Goal: Task Accomplishment & Management: Manage account settings

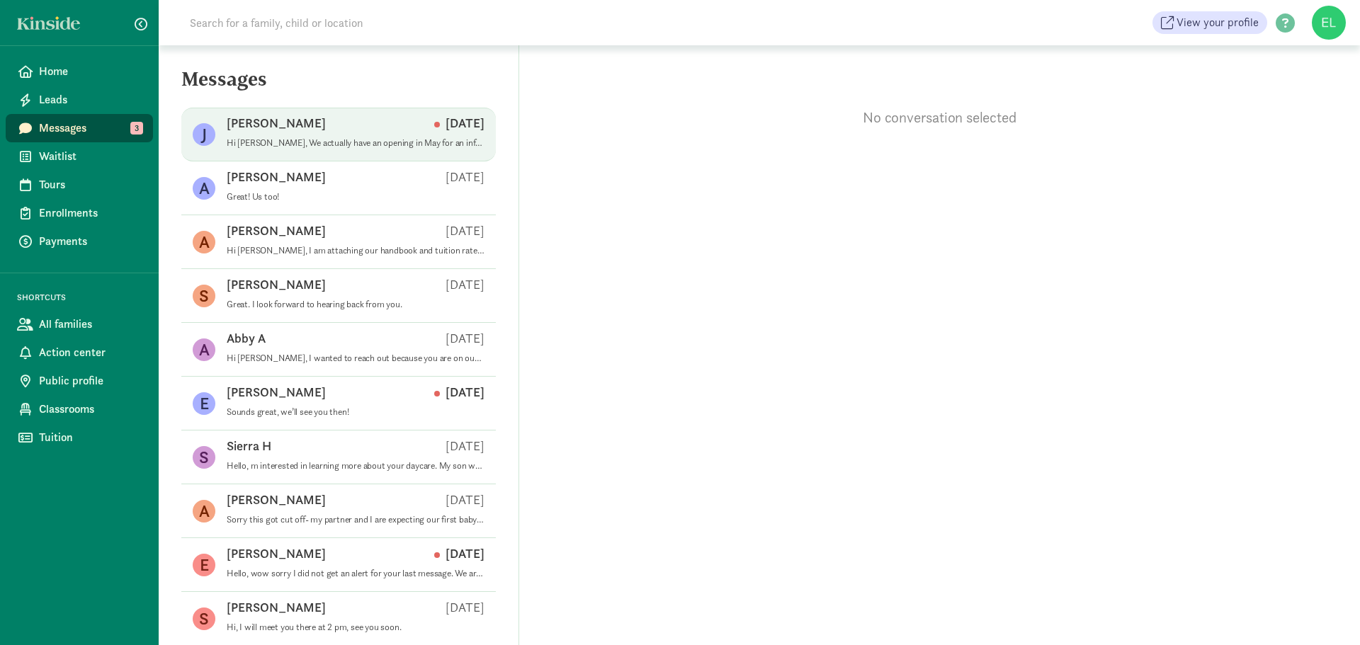
click at [407, 146] on p "Hi [PERSON_NAME], We actually have an opening in May for an infant. If you have…" at bounding box center [356, 142] width 258 height 11
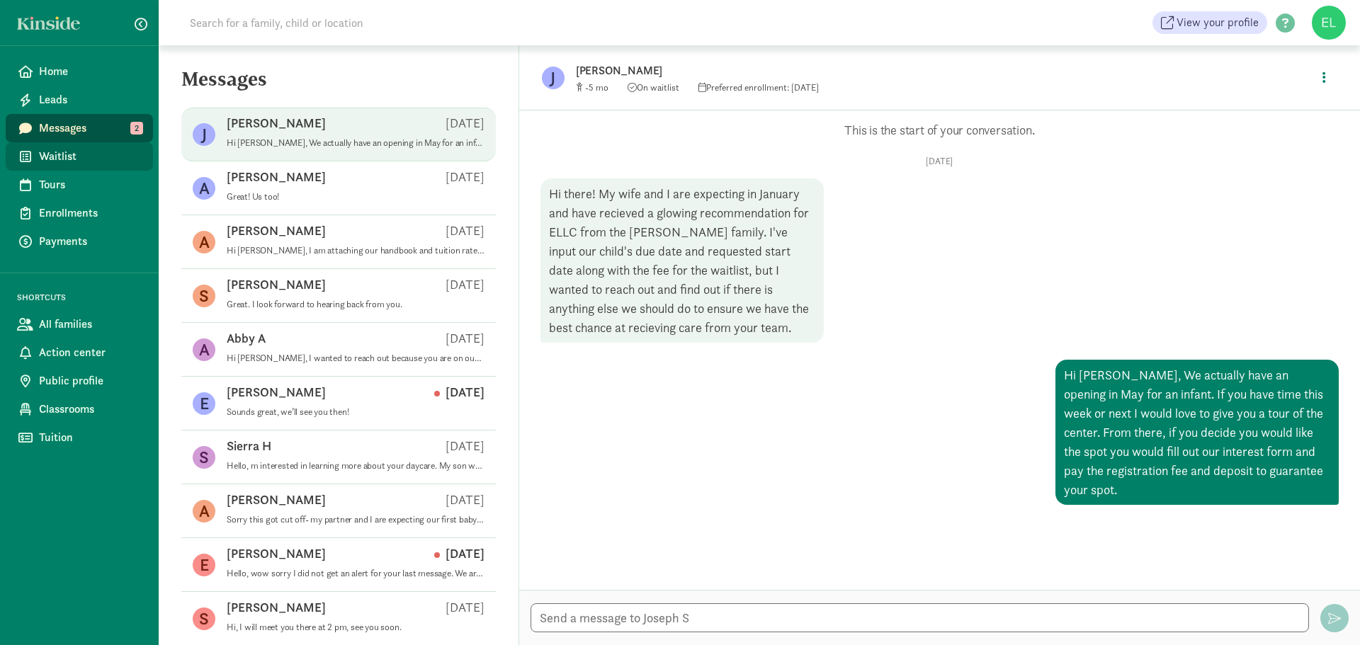
click at [71, 160] on span "Waitlist" at bounding box center [90, 156] width 103 height 17
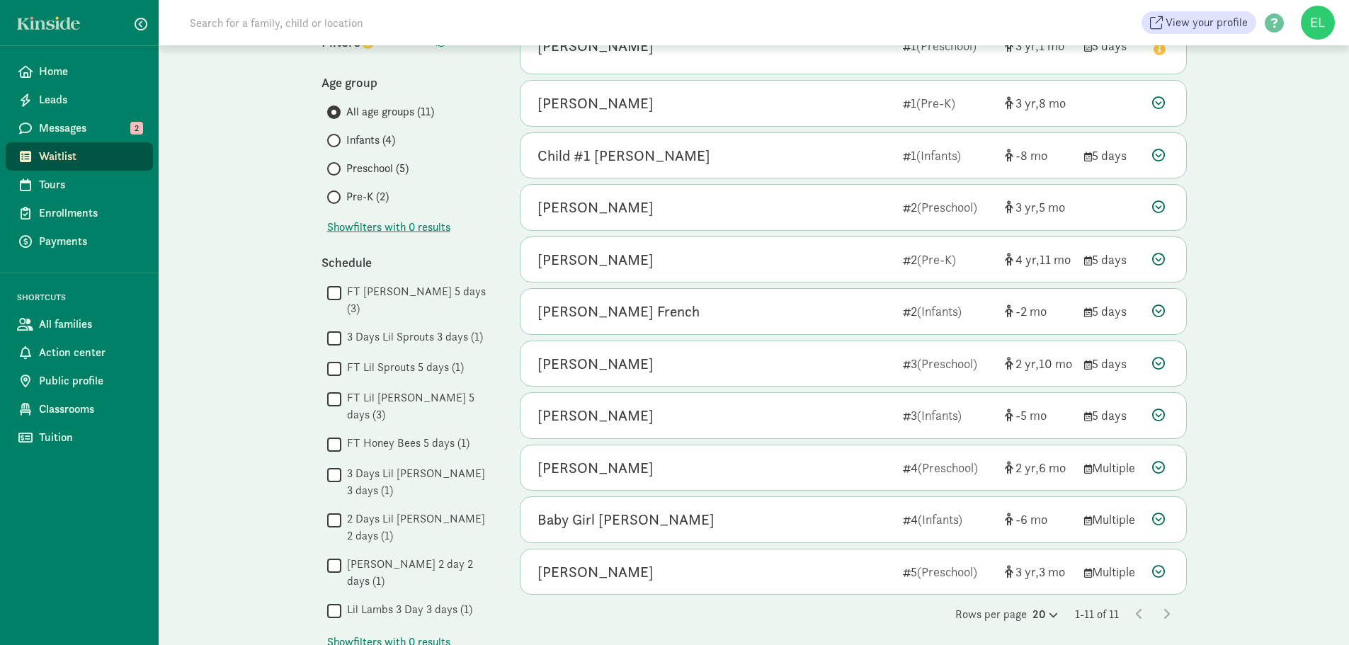
scroll to position [348, 0]
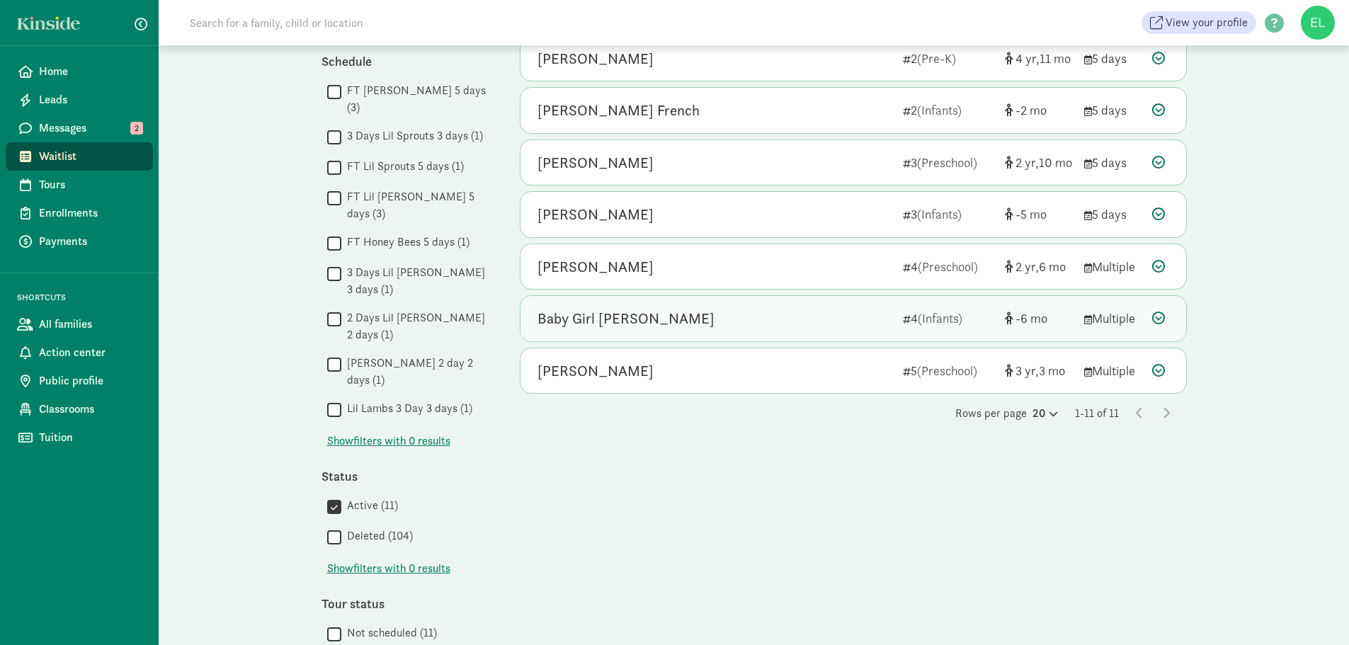
click at [870, 317] on div "Baby Girl Gibson" at bounding box center [715, 318] width 354 height 23
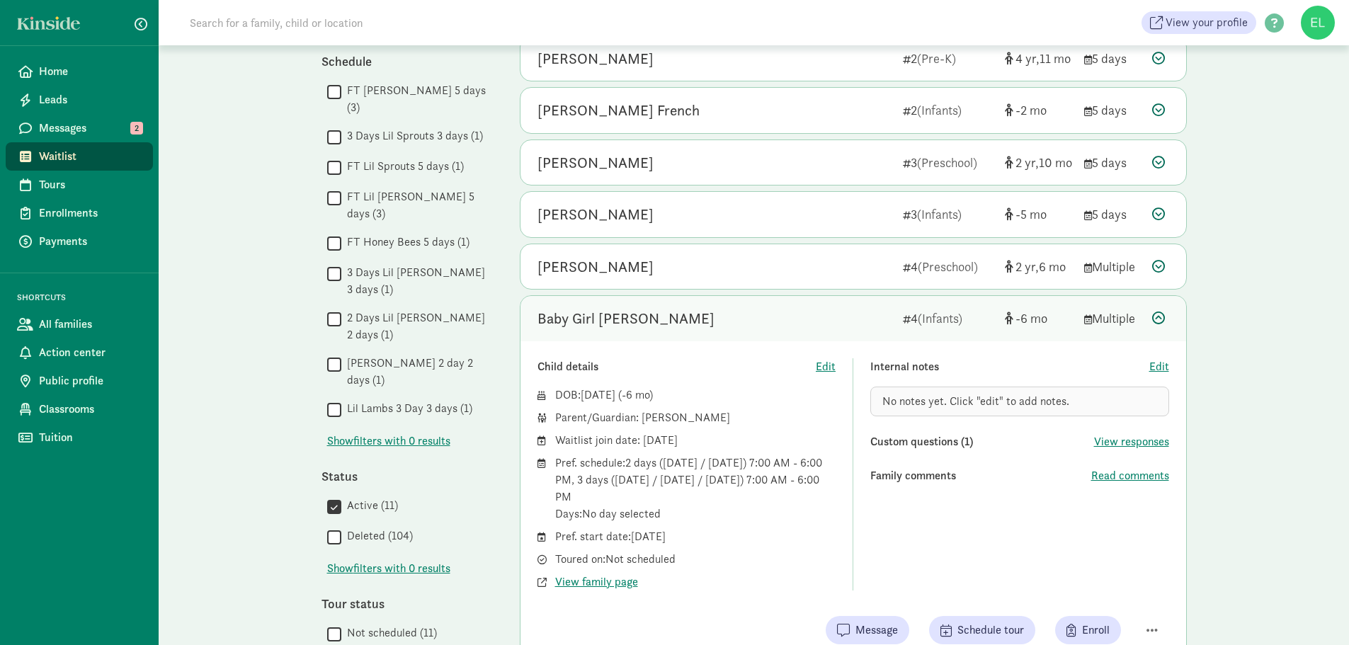
drag, startPoint x: 671, startPoint y: 419, endPoint x: 638, endPoint y: 414, distance: 33.7
click at [638, 414] on div "Parent/Guardian: Daniel Gibson" at bounding box center [695, 417] width 281 height 17
click at [654, 424] on div "Parent/Guardian: Daniel Gibson" at bounding box center [695, 417] width 281 height 17
drag, startPoint x: 671, startPoint y: 417, endPoint x: 646, endPoint y: 415, distance: 24.9
click at [646, 415] on div "Parent/Guardian: Daniel Gibson" at bounding box center [695, 417] width 281 height 17
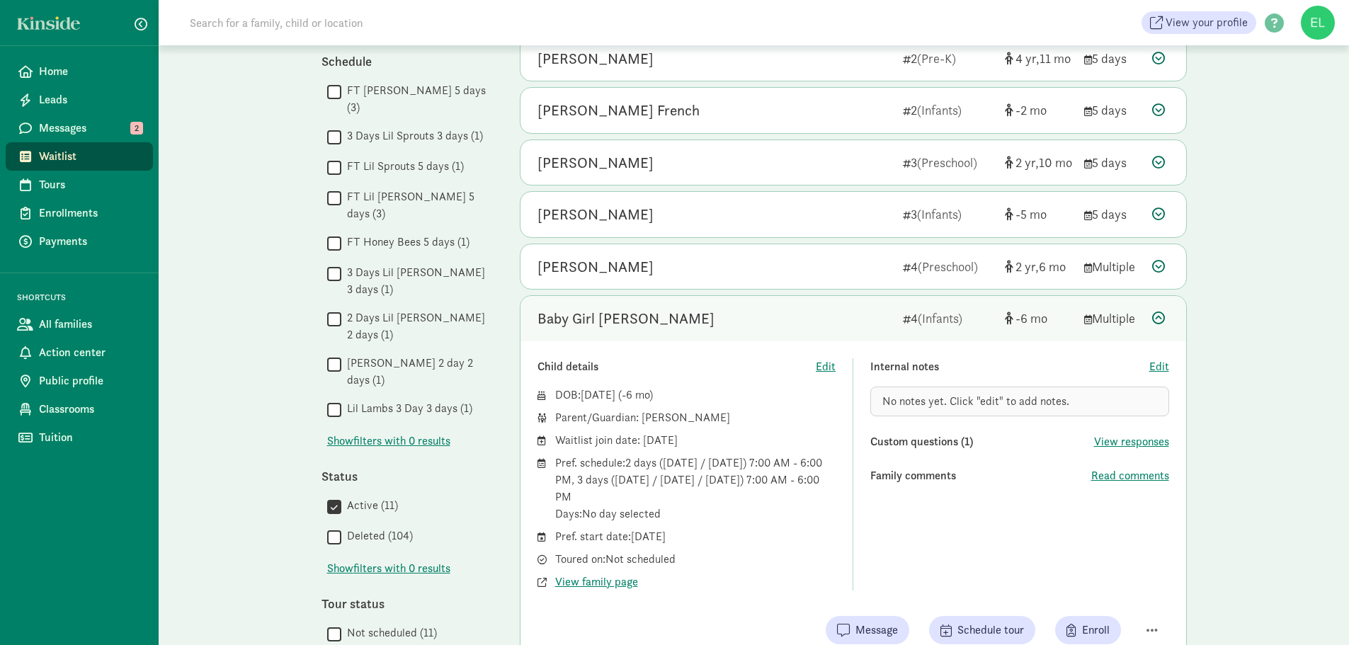
drag, startPoint x: 598, startPoint y: 431, endPoint x: 644, endPoint y: 407, distance: 51.3
click at [599, 432] on div "Waitlist join date: August 14, 2025" at bounding box center [695, 440] width 281 height 17
drag, startPoint x: 642, startPoint y: 418, endPoint x: 651, endPoint y: 418, distance: 9.2
click at [651, 418] on div "Parent/Guardian: Daniel Gibson" at bounding box center [695, 417] width 281 height 17
click at [66, 242] on span "Payments" at bounding box center [90, 241] width 103 height 17
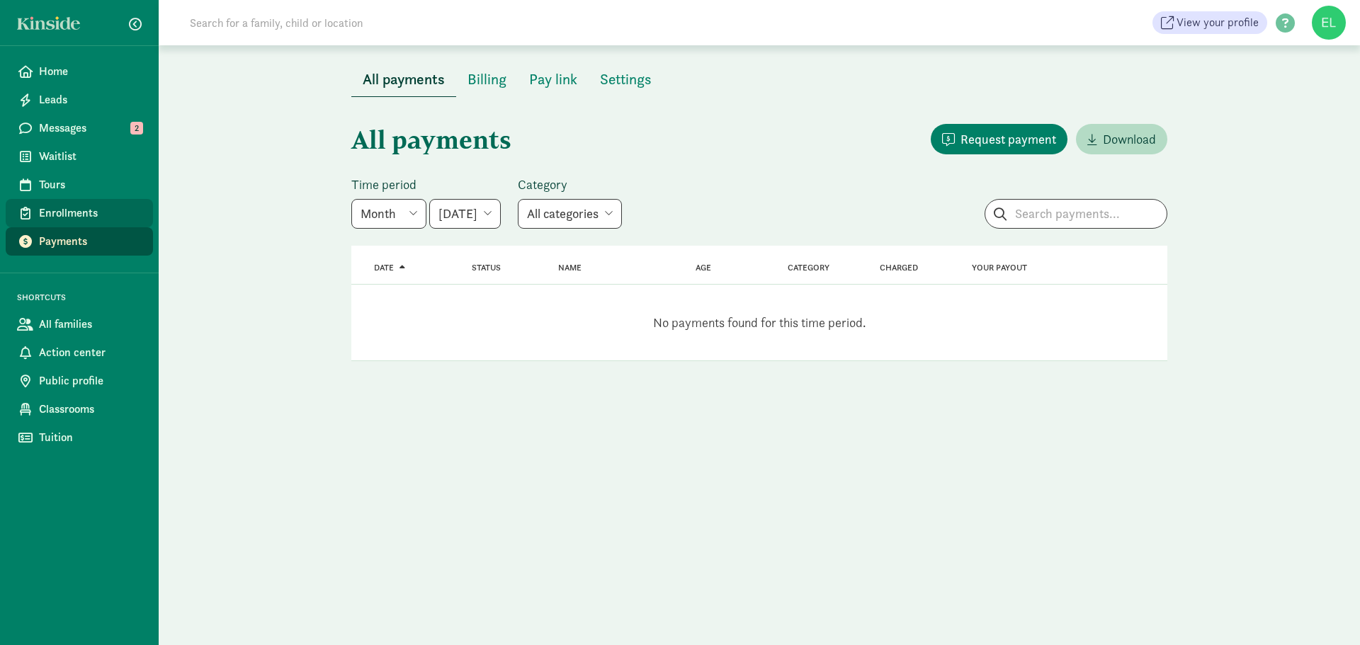
click at [69, 223] on link "Enrollments" at bounding box center [79, 213] width 147 height 28
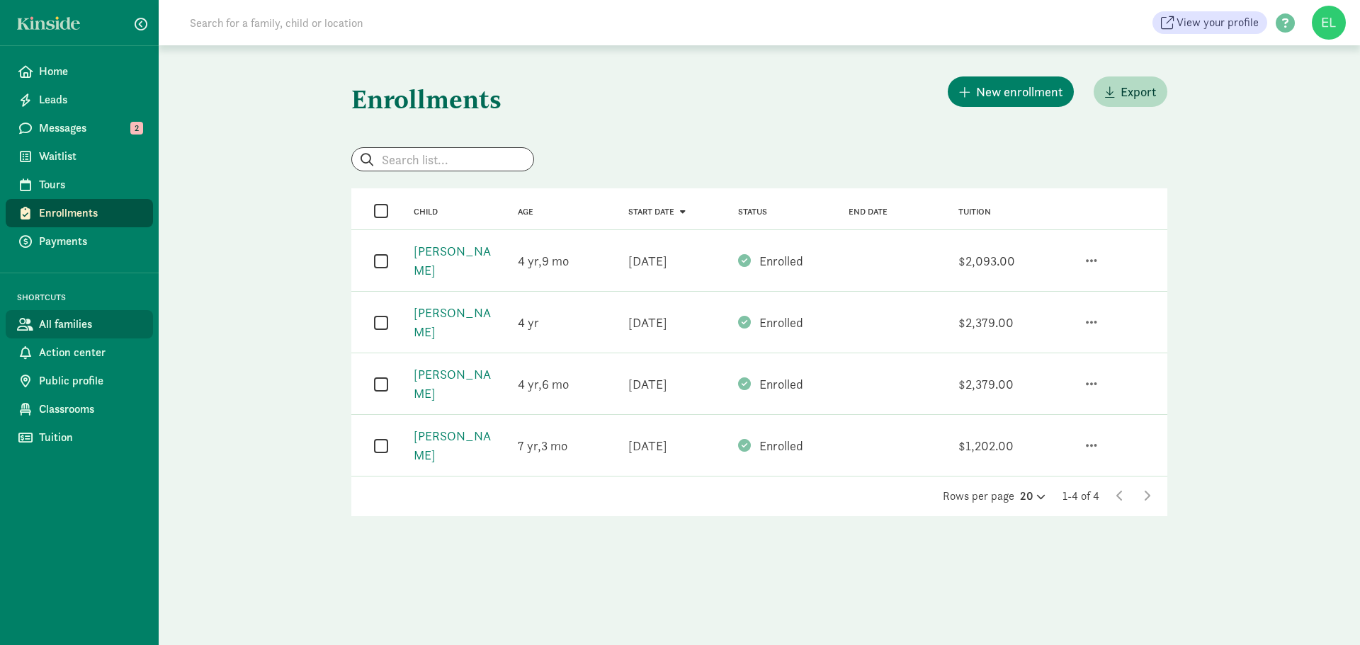
click at [62, 338] on link "All families" at bounding box center [79, 324] width 147 height 28
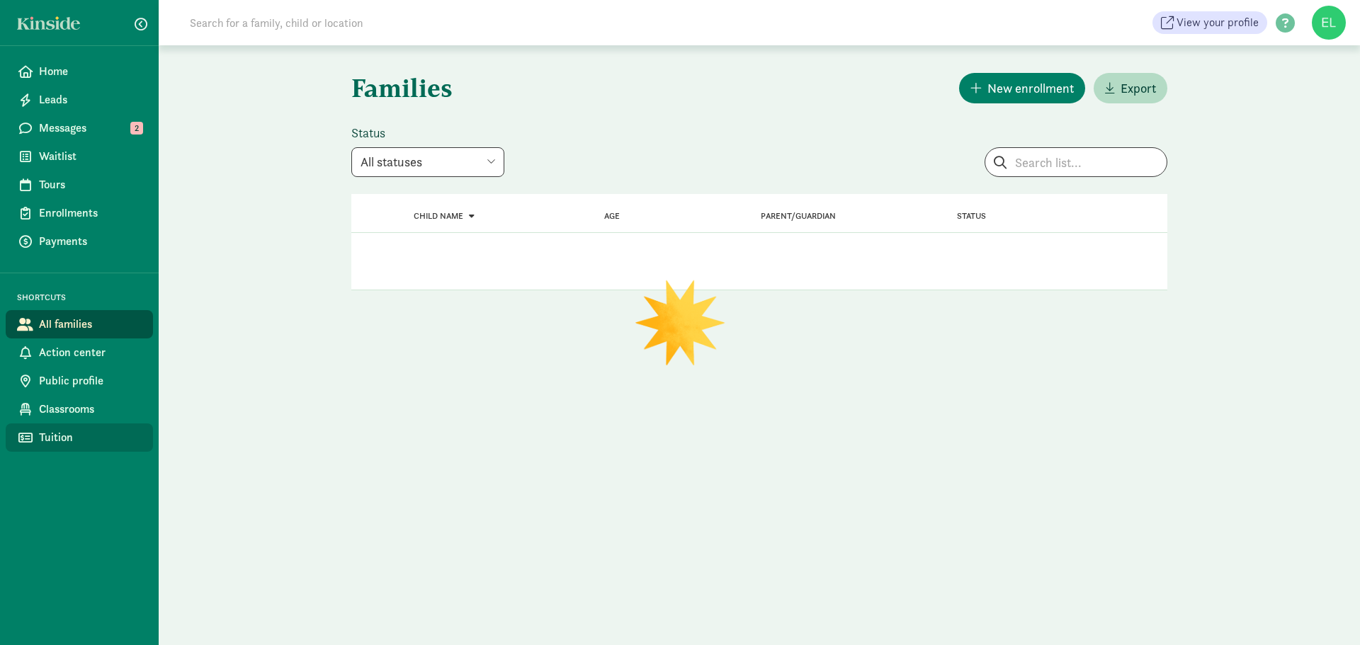
click at [64, 438] on span "Tuition" at bounding box center [90, 437] width 103 height 17
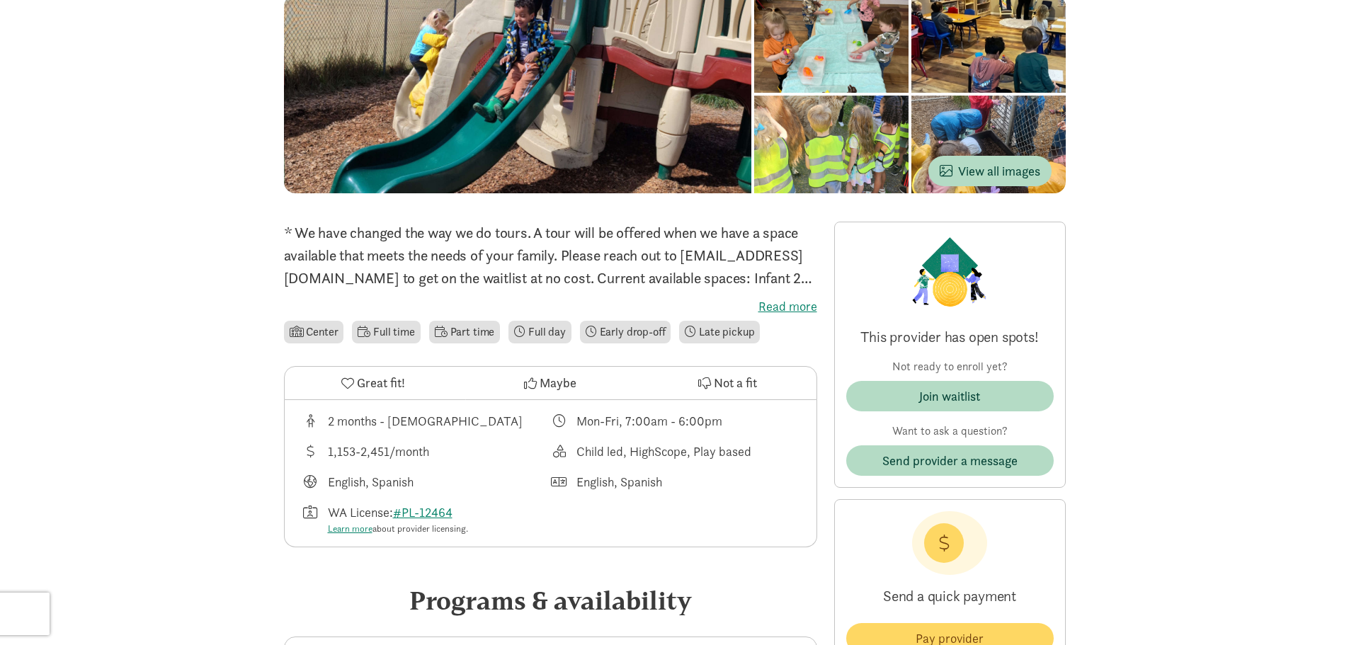
scroll to position [71, 0]
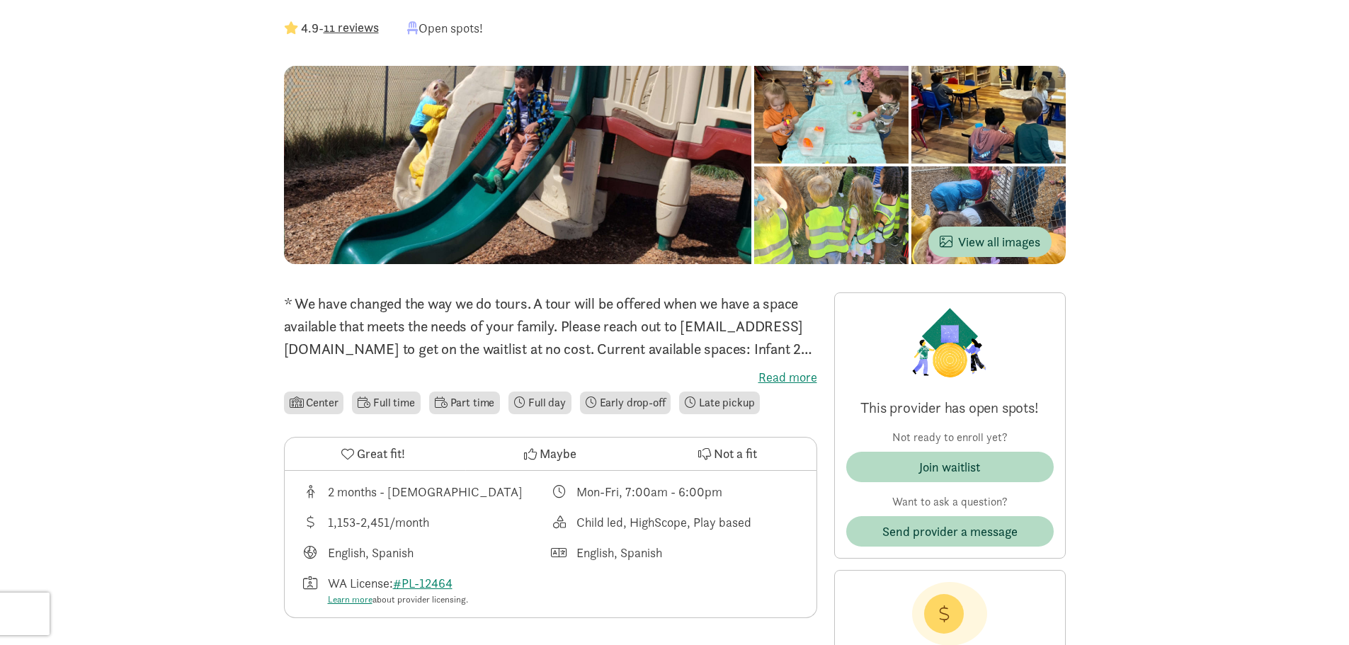
click at [779, 383] on label "Read more" at bounding box center [550, 377] width 533 height 17
click at [0, 0] on input "Read more" at bounding box center [0, 0] width 0 height 0
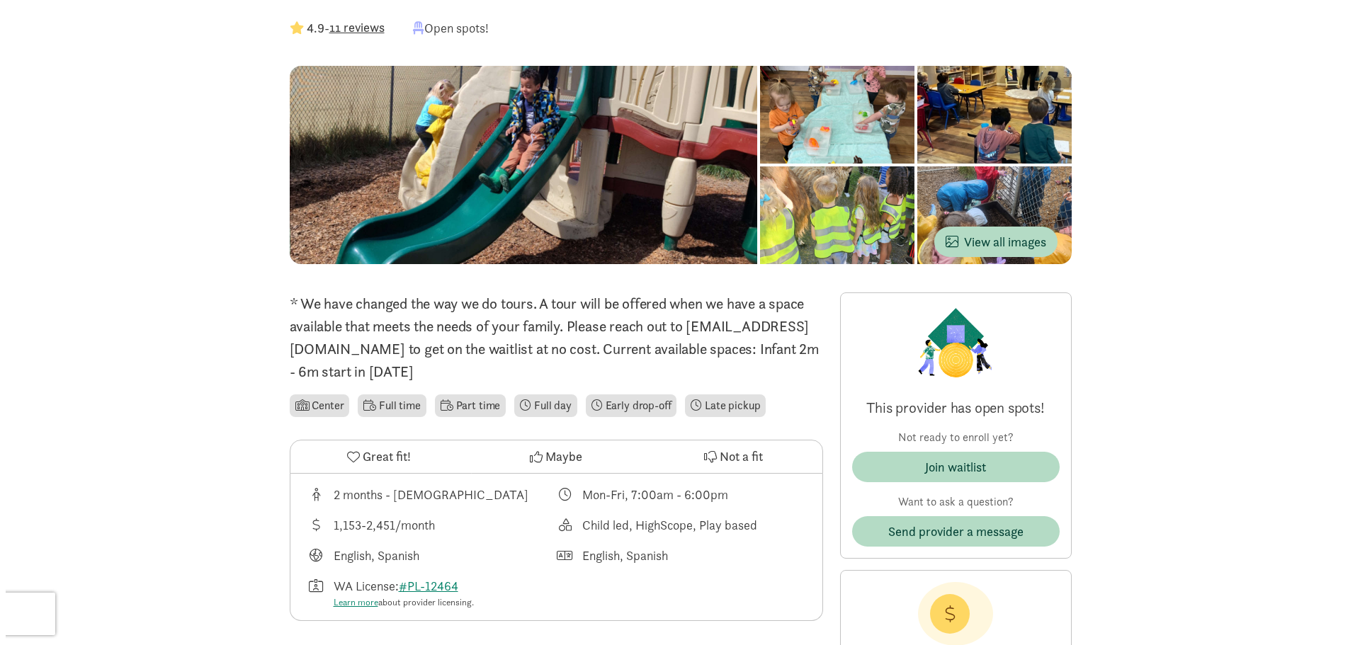
scroll to position [0, 0]
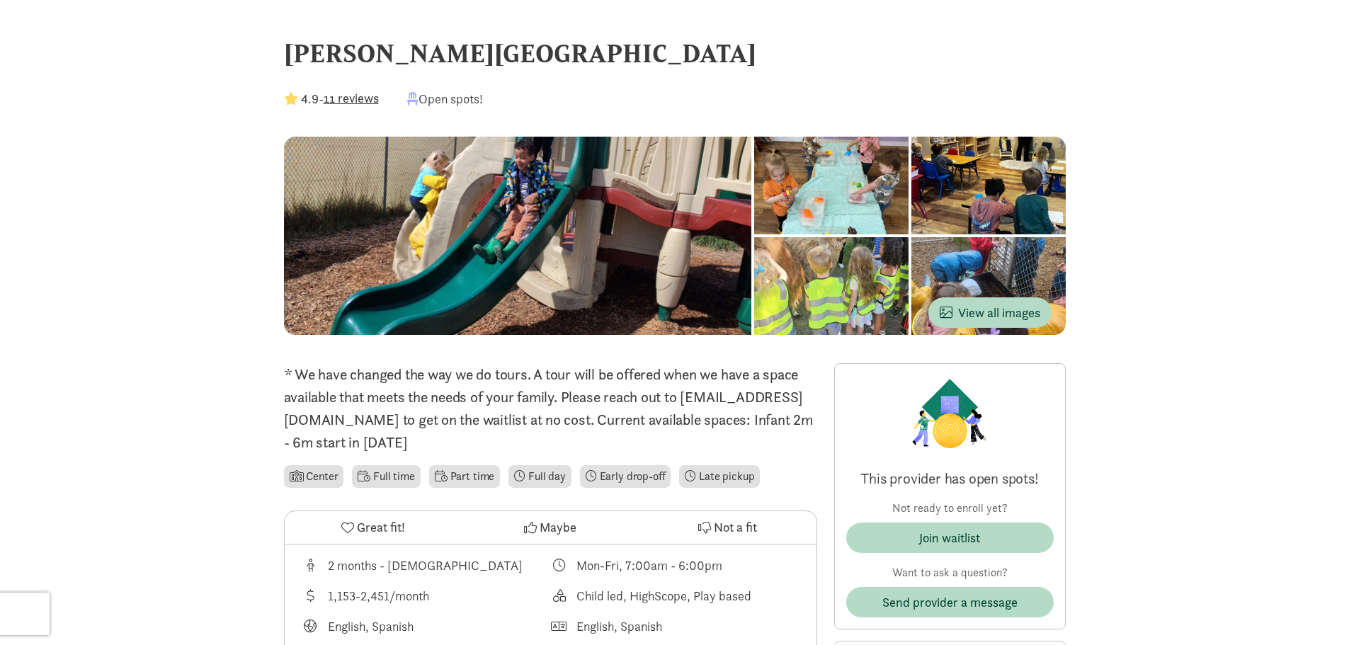
click at [355, 93] on button "11 reviews" at bounding box center [351, 98] width 55 height 19
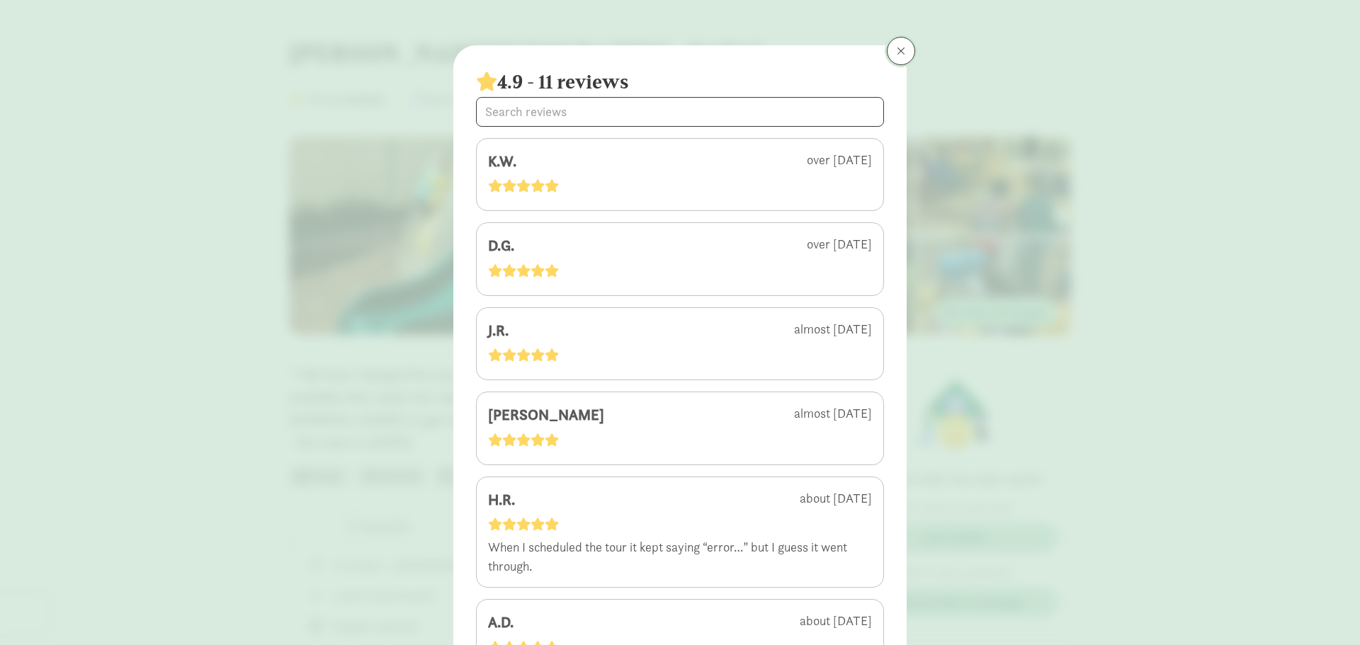
click at [897, 56] on span at bounding box center [901, 50] width 8 height 11
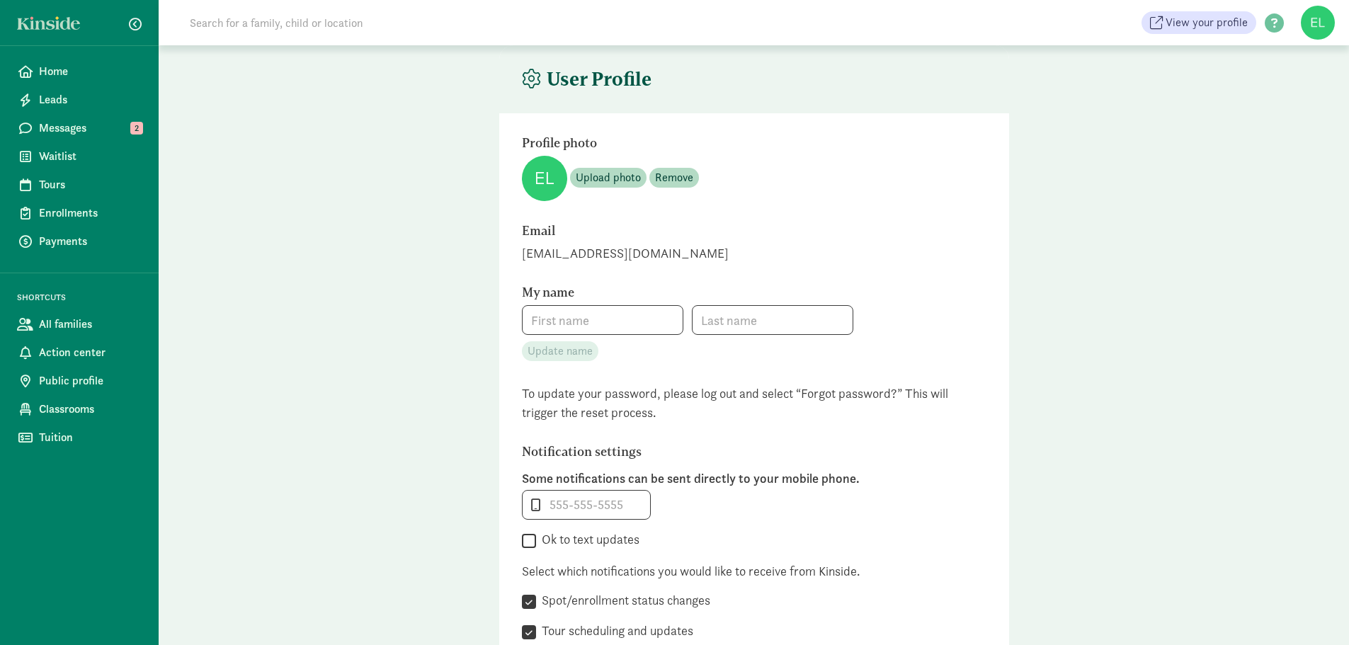
type input "Caitlin"
type input "[PERSON_NAME]"
type input "_"
checkbox input "false"
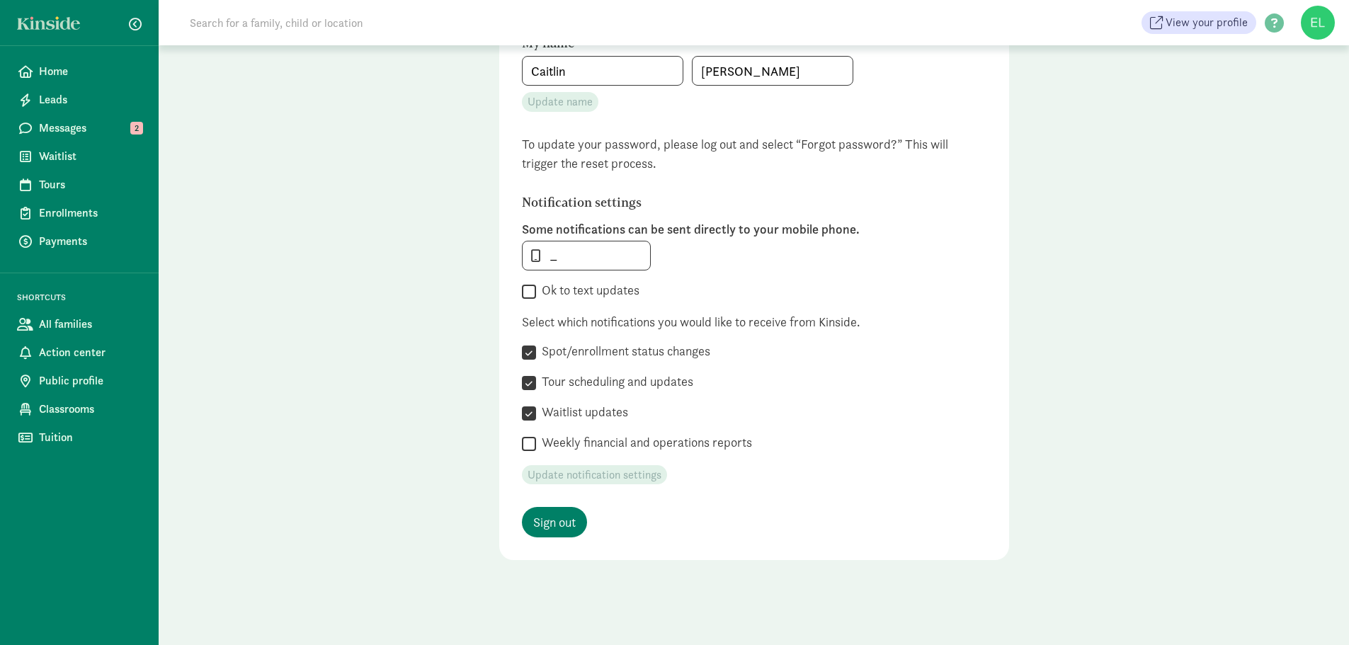
scroll to position [37, 0]
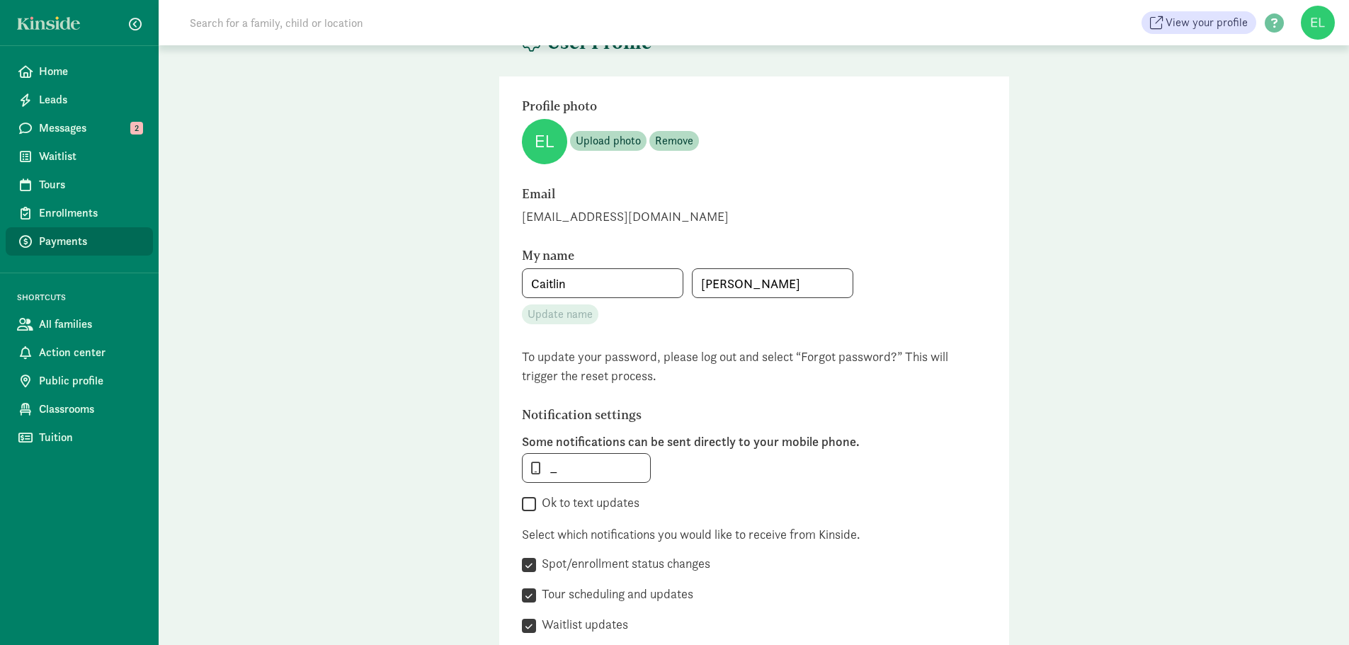
click at [70, 249] on span "Payments" at bounding box center [90, 241] width 103 height 17
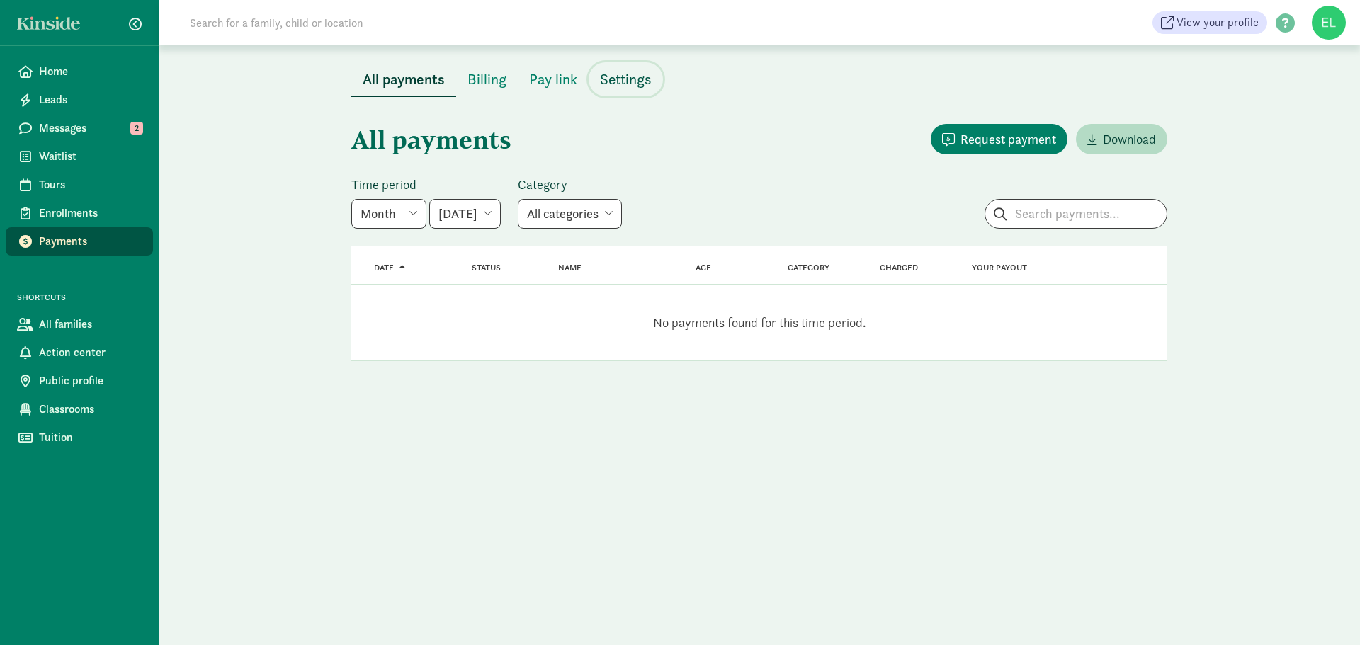
click at [649, 76] on span "Settings" at bounding box center [626, 79] width 52 height 23
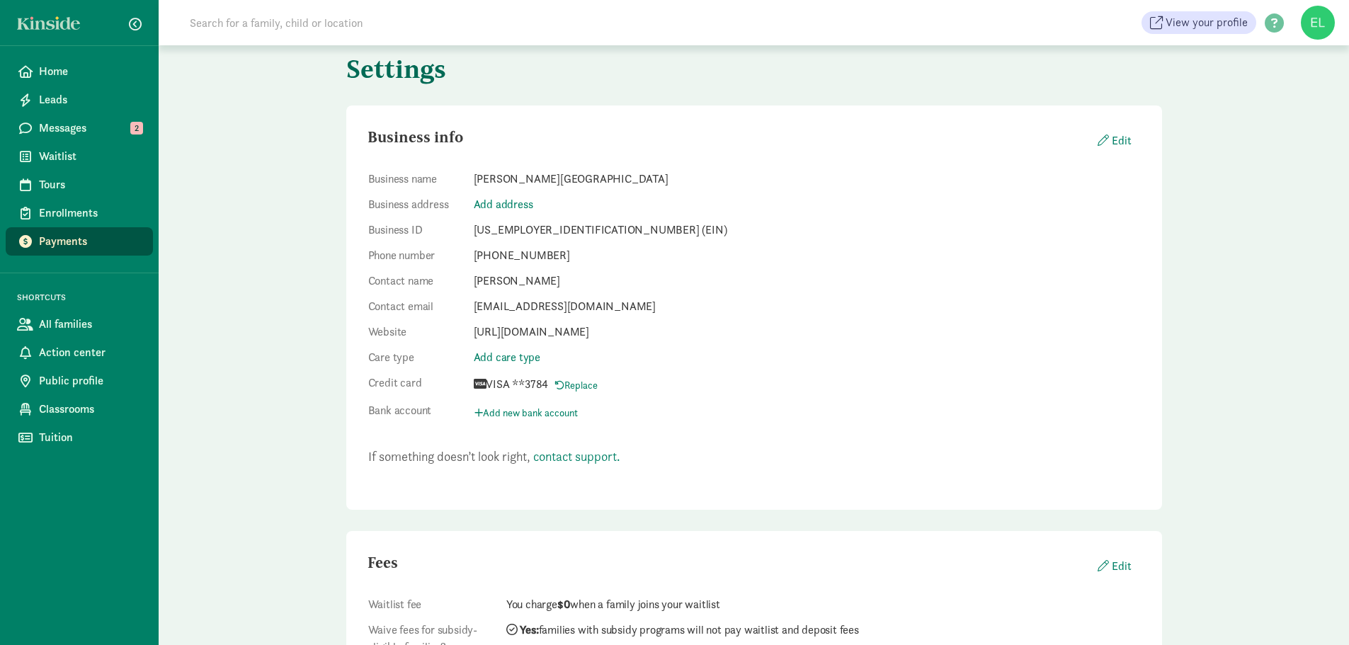
scroll to position [195, 0]
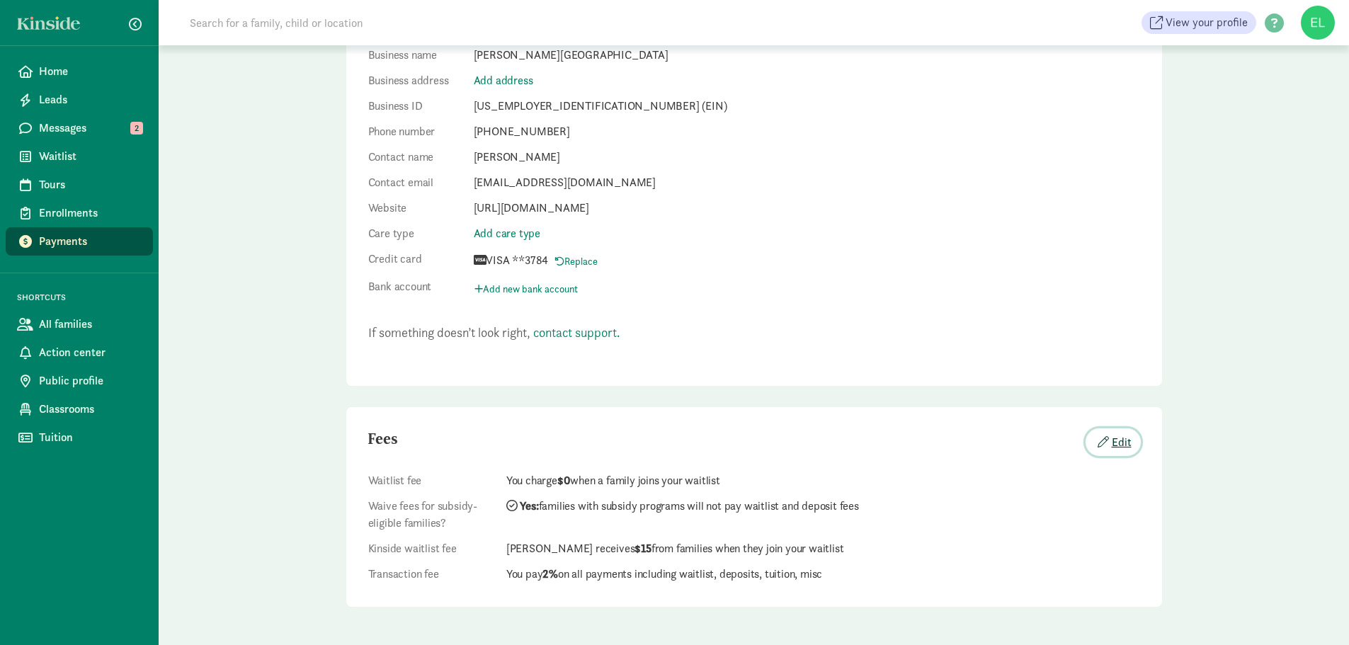
click at [1126, 443] on button "Edit" at bounding box center [1113, 442] width 55 height 28
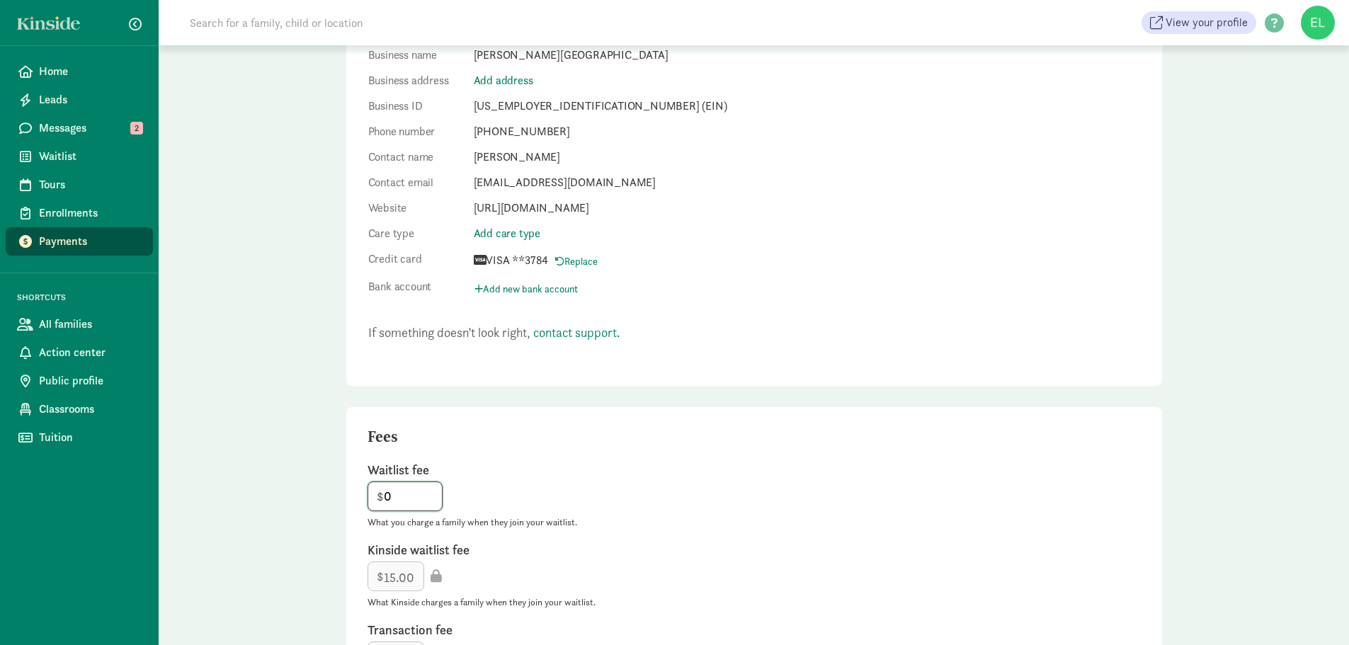
drag, startPoint x: 423, startPoint y: 504, endPoint x: 390, endPoint y: 500, distance: 33.5
click at [390, 500] on input "0" at bounding box center [405, 496] width 74 height 28
type input "50"
click at [611, 443] on div "Waitlist fee $ 50 What you charge a family when they join your waitlist. Kinsid…" at bounding box center [754, 632] width 816 height 382
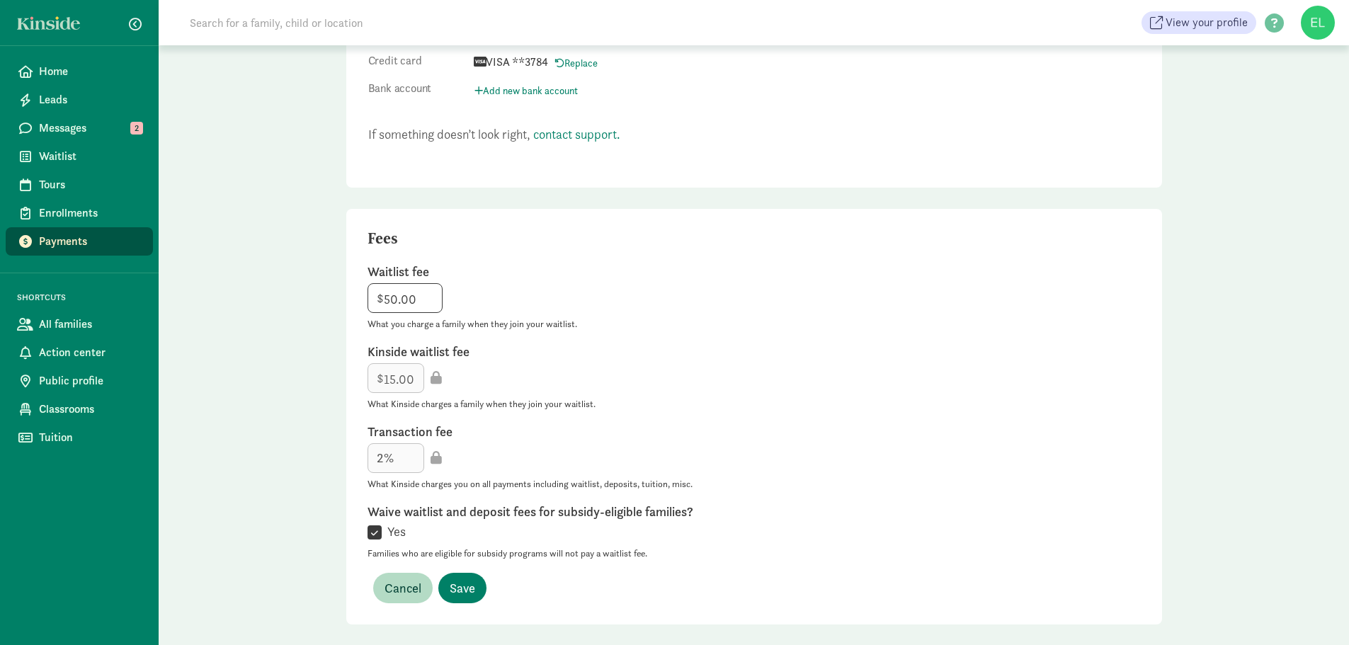
scroll to position [407, 0]
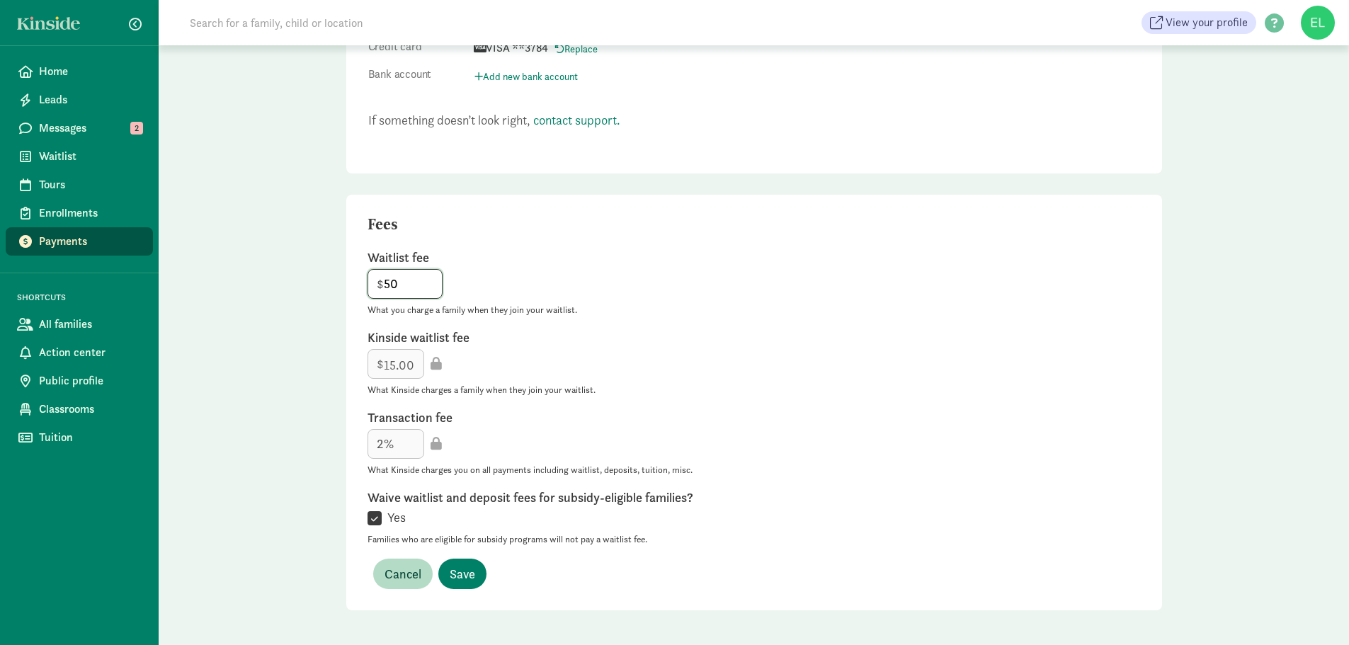
drag, startPoint x: 420, startPoint y: 279, endPoint x: 392, endPoint y: 279, distance: 27.6
click at [392, 279] on input "50" at bounding box center [405, 284] width 74 height 28
click at [615, 265] on label "Waitlist fee" at bounding box center [754, 257] width 773 height 17
drag, startPoint x: 445, startPoint y: 499, endPoint x: 709, endPoint y: 499, distance: 263.5
click at [709, 499] on label "Waive waitlist and deposit fees for subsidy-eligible families?" at bounding box center [754, 497] width 773 height 17
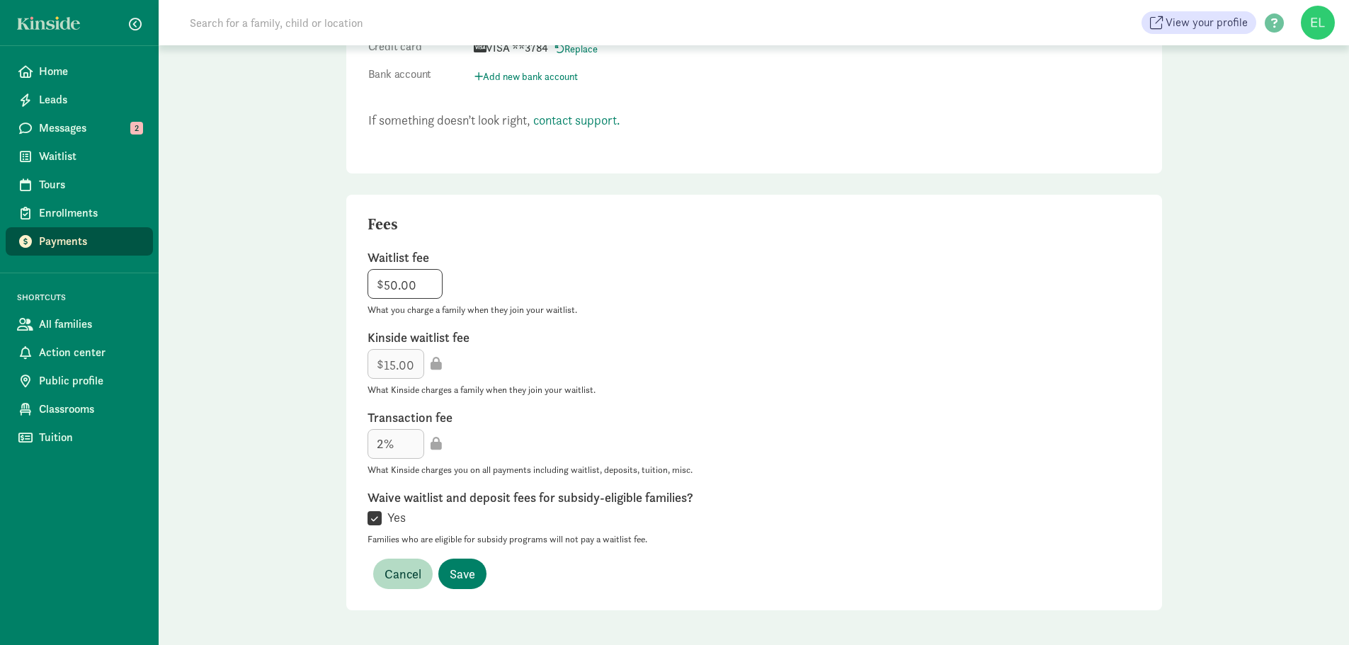
click at [715, 516] on div " Yes" at bounding box center [754, 518] width 773 height 19
click at [461, 584] on button "Save" at bounding box center [462, 574] width 48 height 30
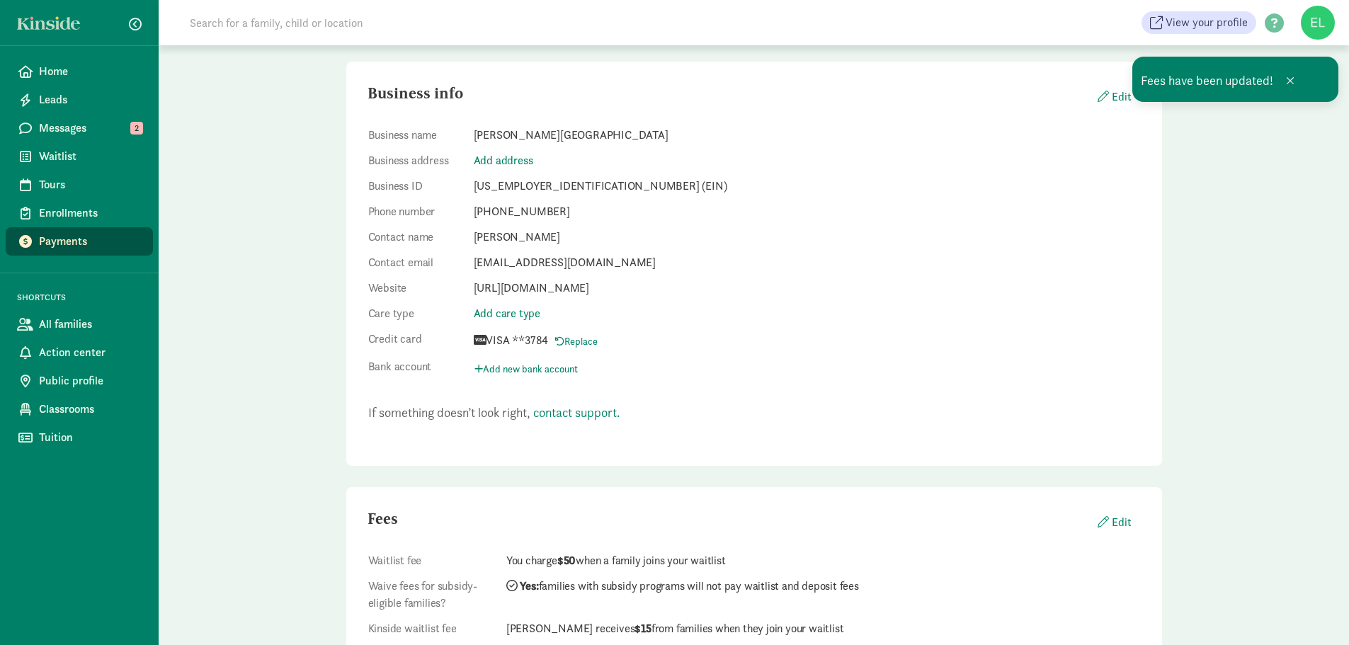
scroll to position [0, 0]
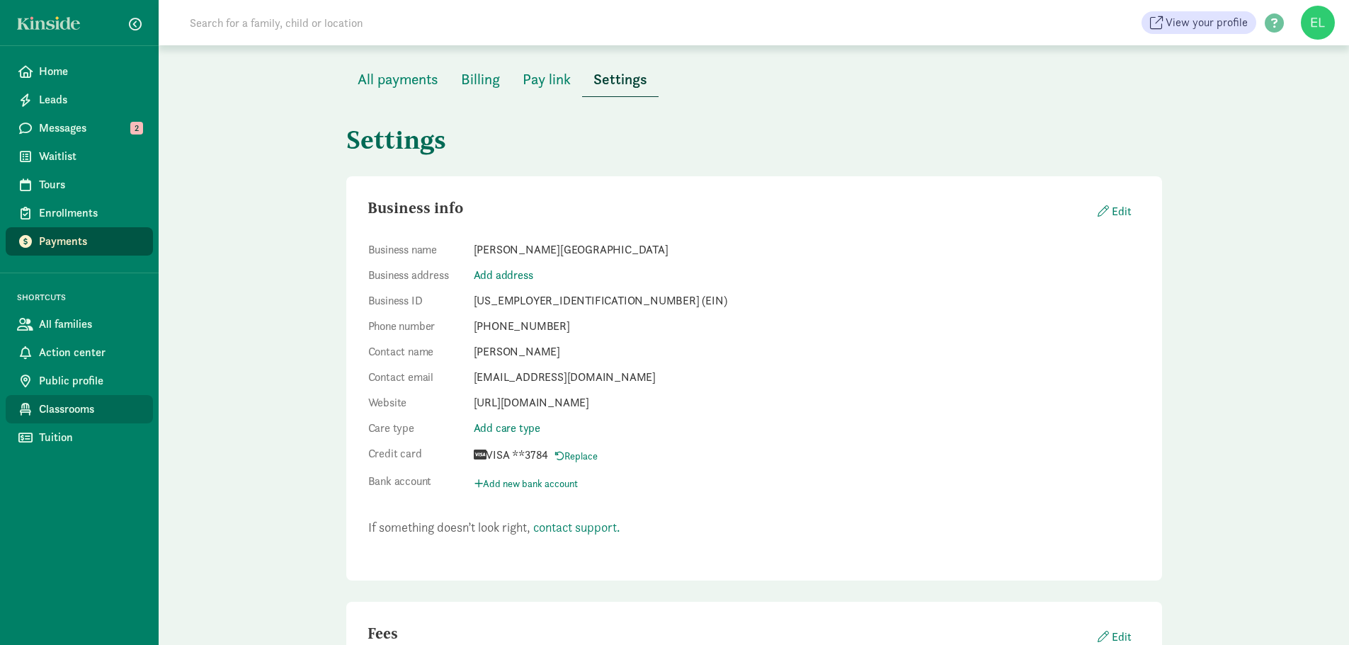
click at [74, 411] on span "Classrooms" at bounding box center [90, 409] width 103 height 17
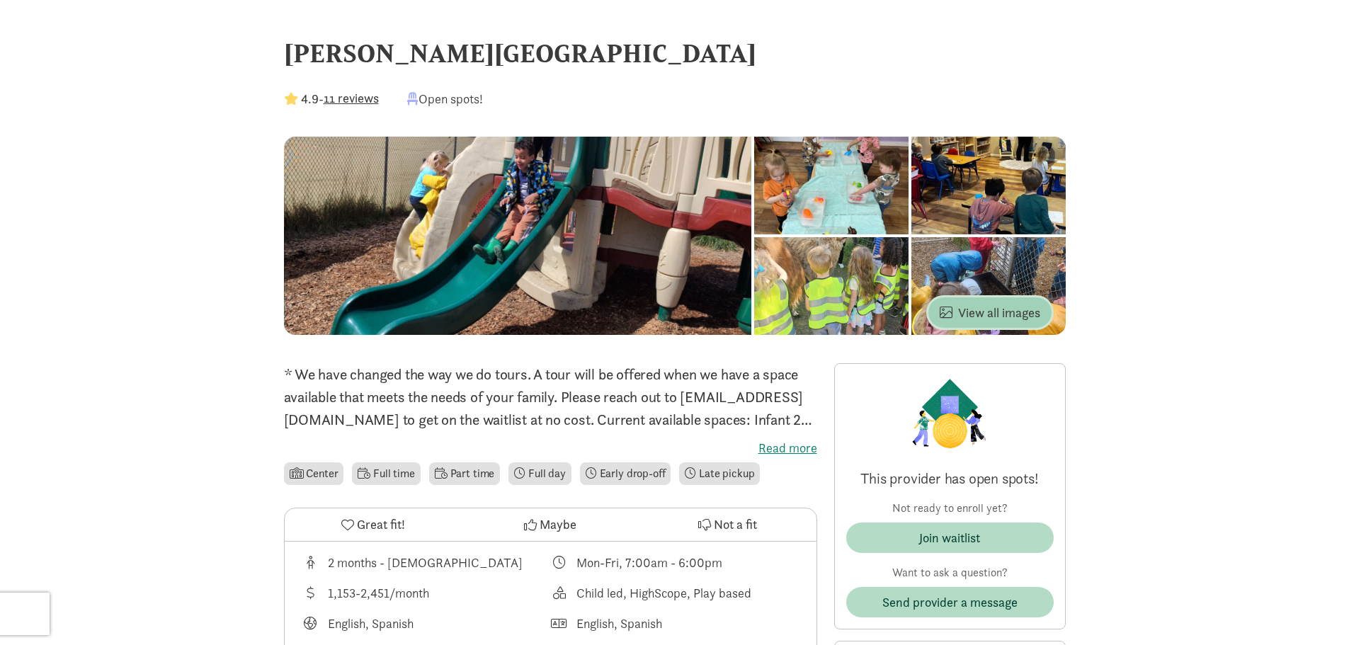
click at [999, 316] on span "View all images" at bounding box center [990, 312] width 101 height 19
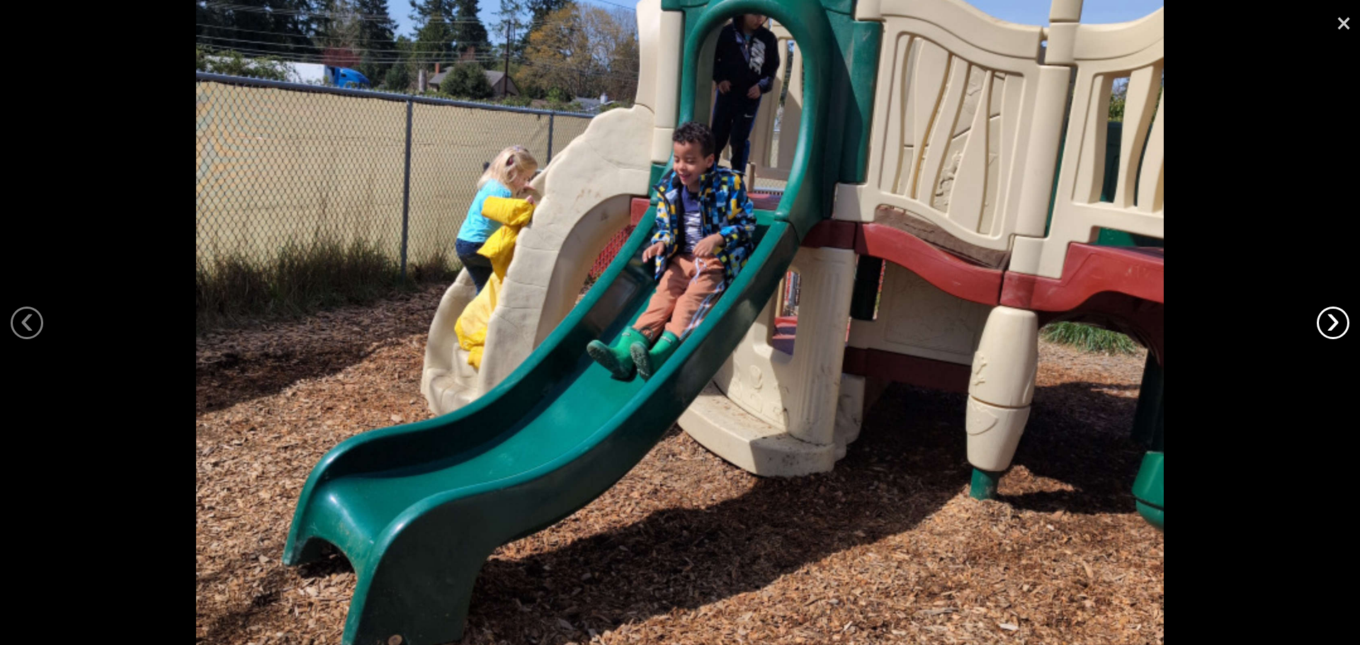
click at [1348, 319] on link "›" at bounding box center [1333, 323] width 33 height 33
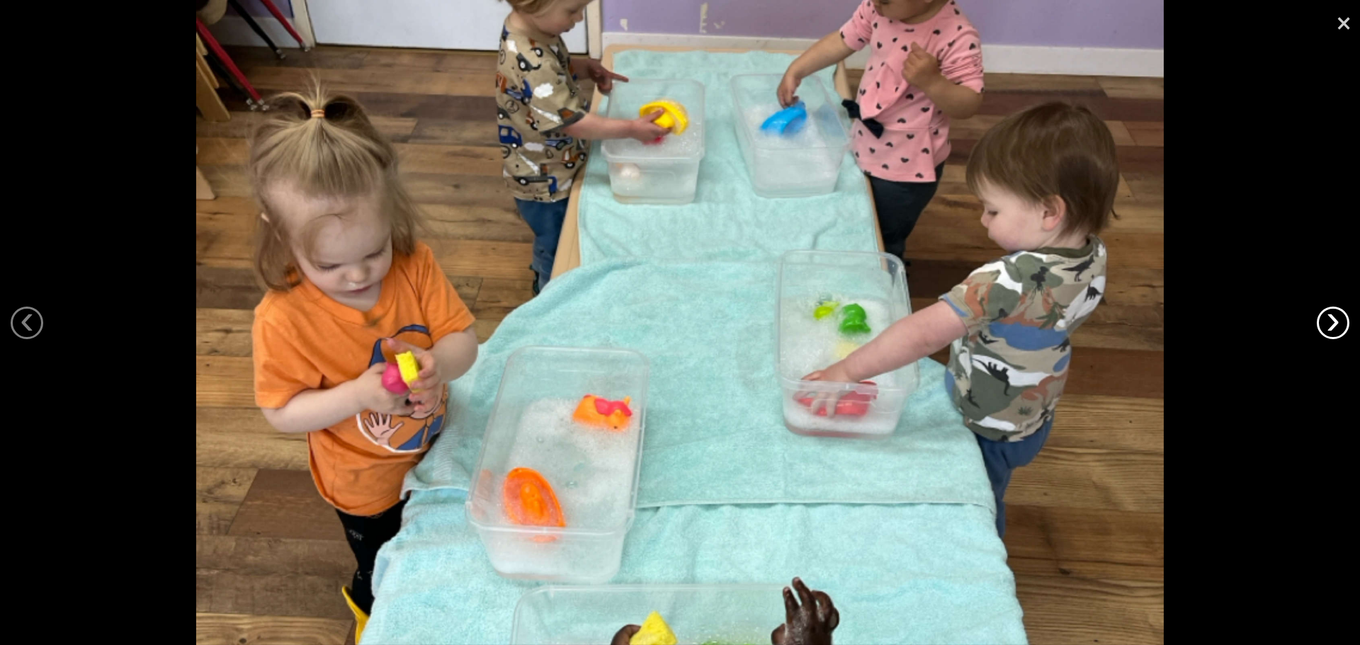
click at [1348, 319] on link "›" at bounding box center [1333, 323] width 33 height 33
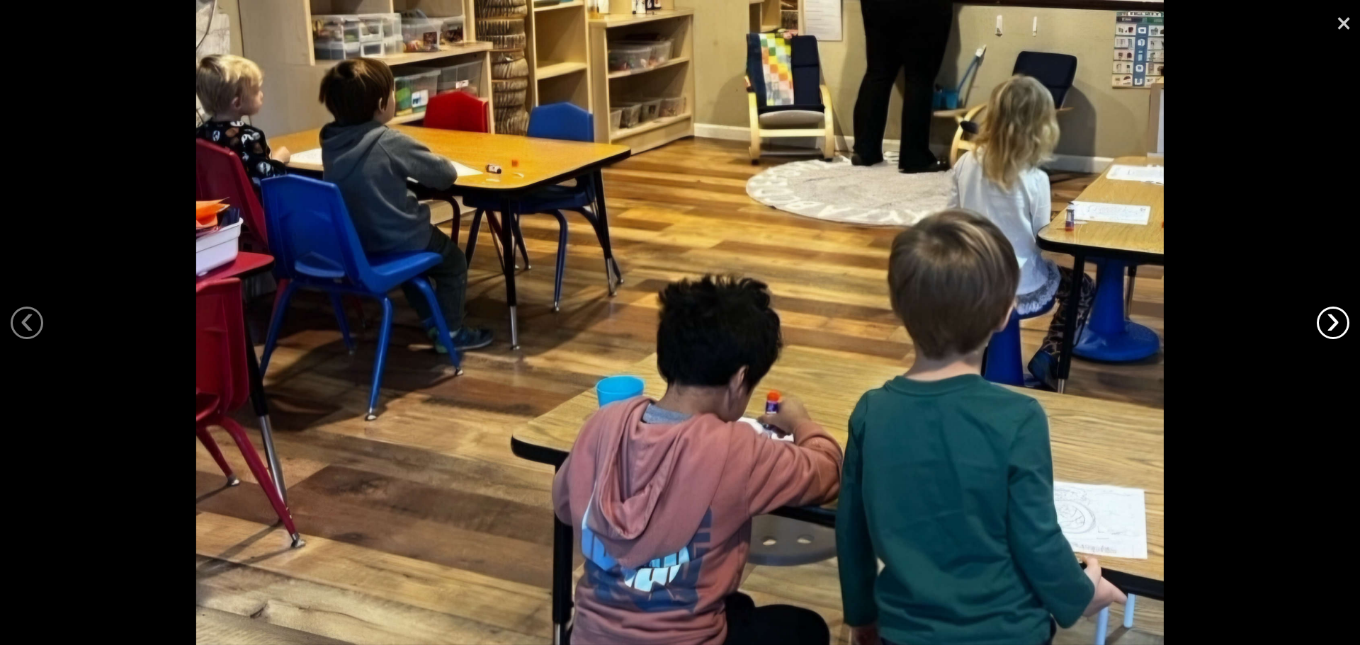
click at [1348, 319] on link "›" at bounding box center [1333, 323] width 33 height 33
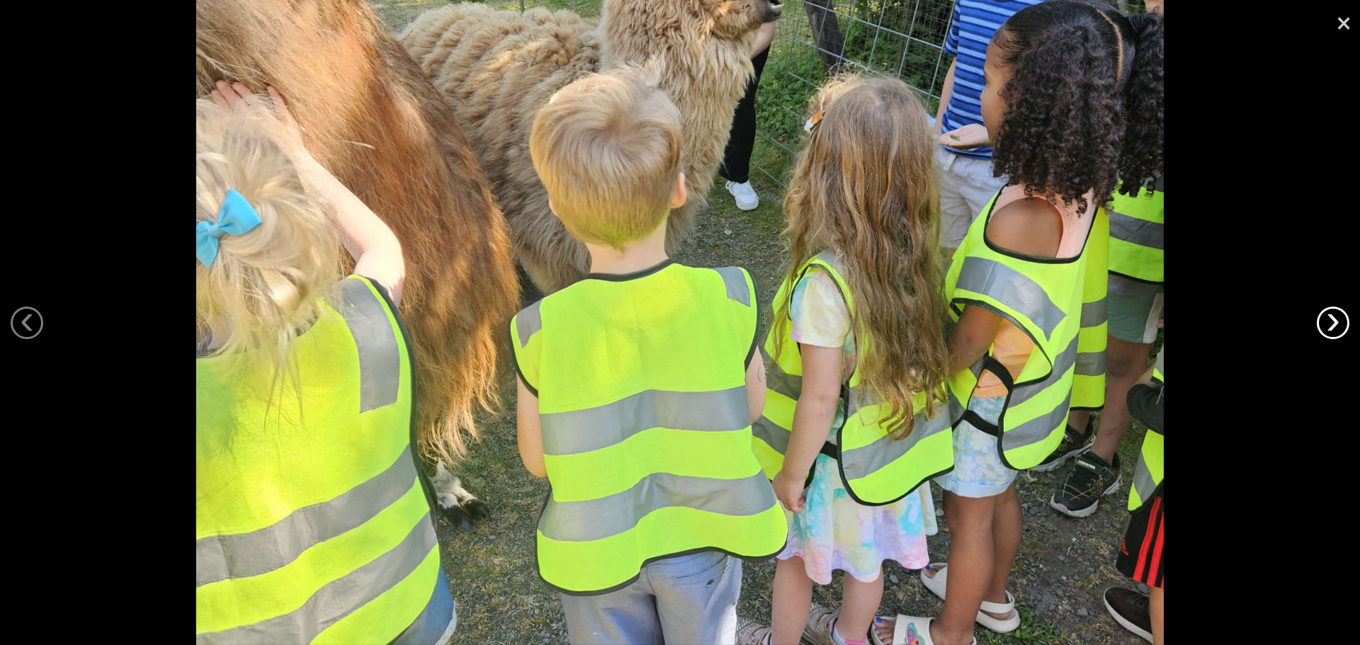
click at [1348, 319] on link "›" at bounding box center [1333, 323] width 33 height 33
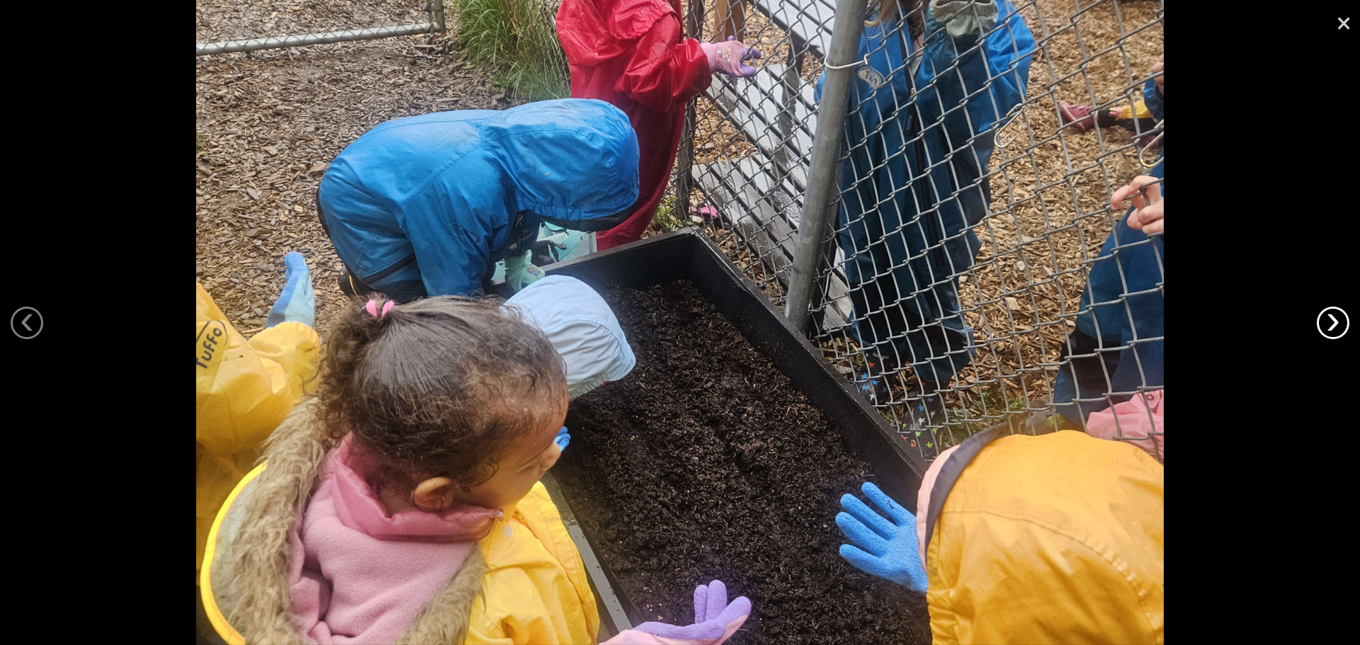
click at [1348, 319] on link "›" at bounding box center [1333, 323] width 33 height 33
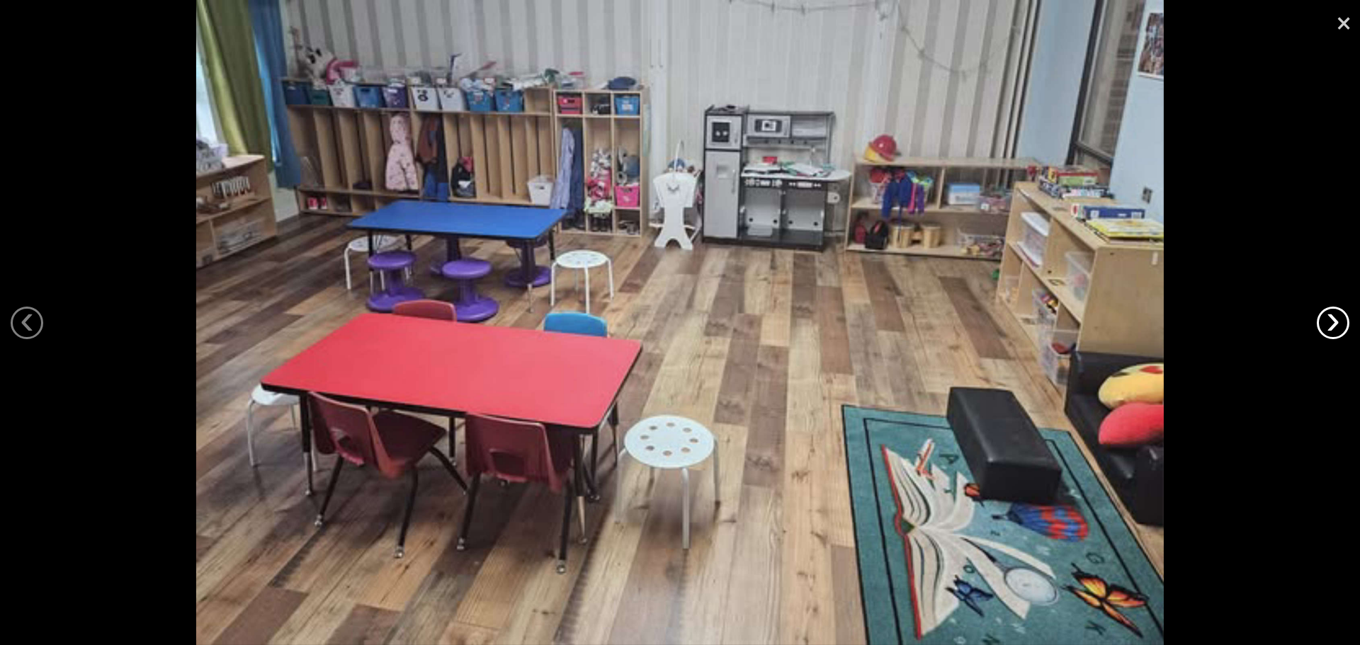
click at [1348, 319] on link "›" at bounding box center [1333, 323] width 33 height 33
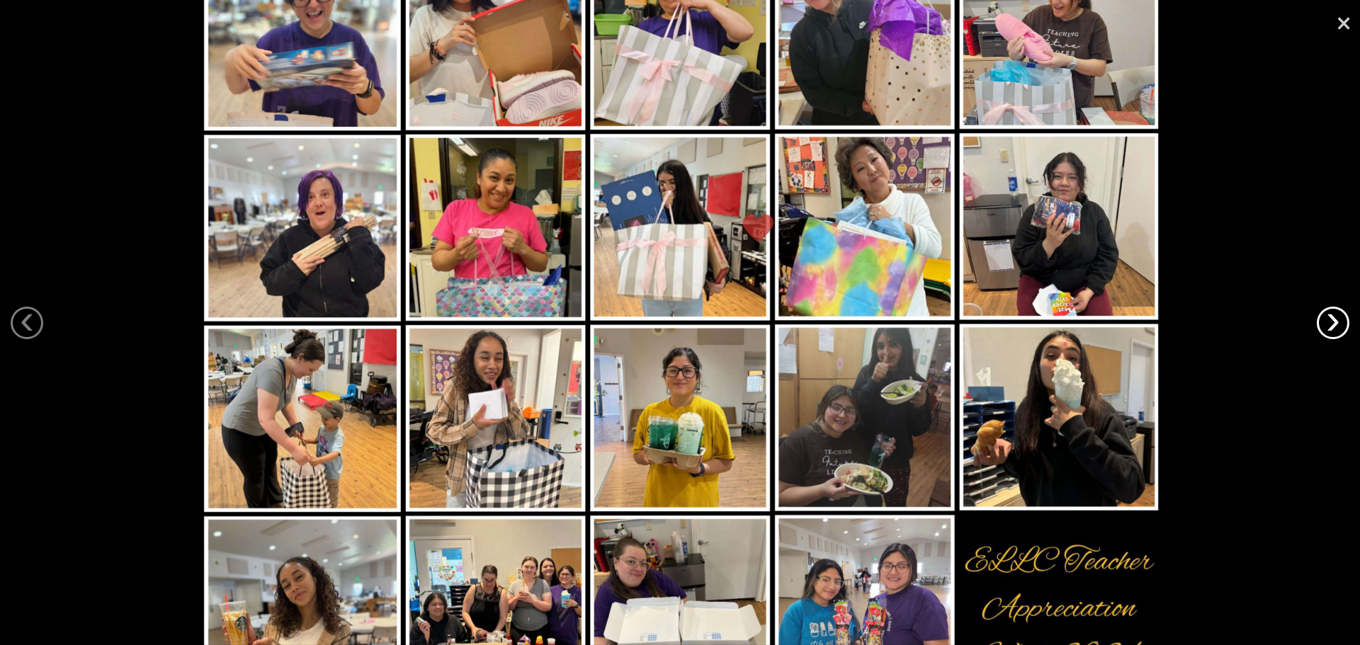
click at [1335, 319] on link "›" at bounding box center [1333, 323] width 33 height 33
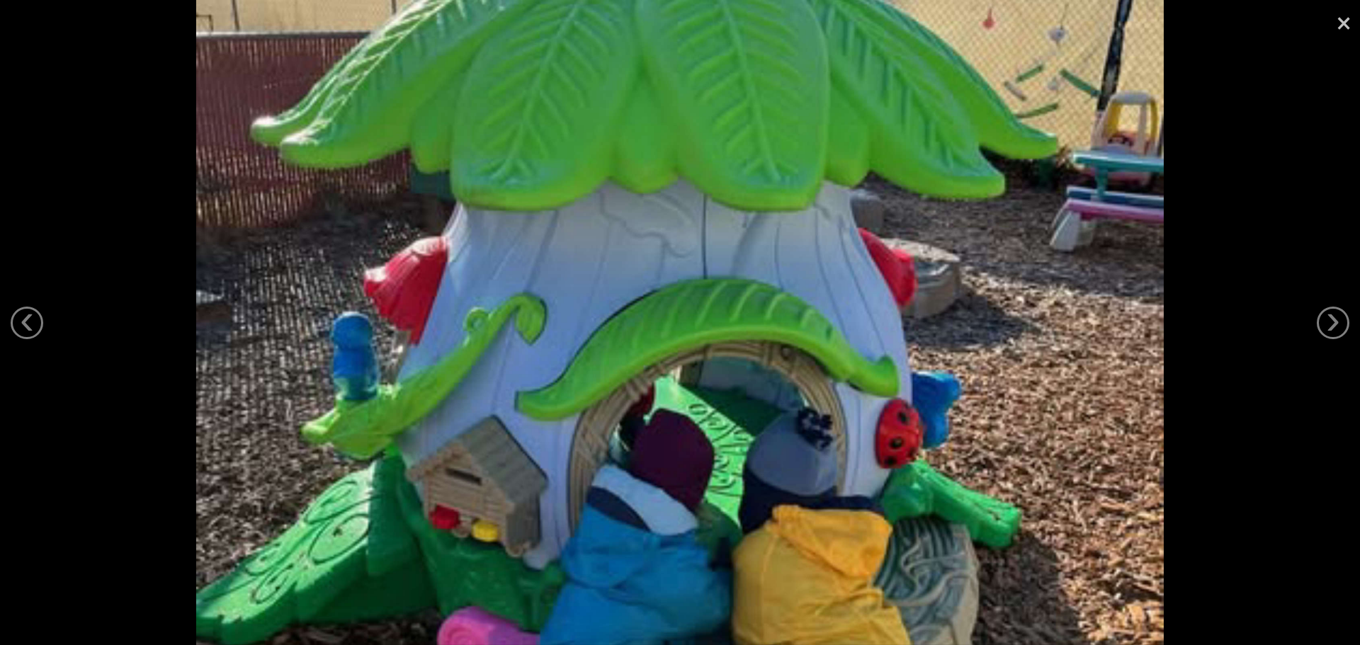
click at [1329, 30] on link "×" at bounding box center [1343, 21] width 33 height 42
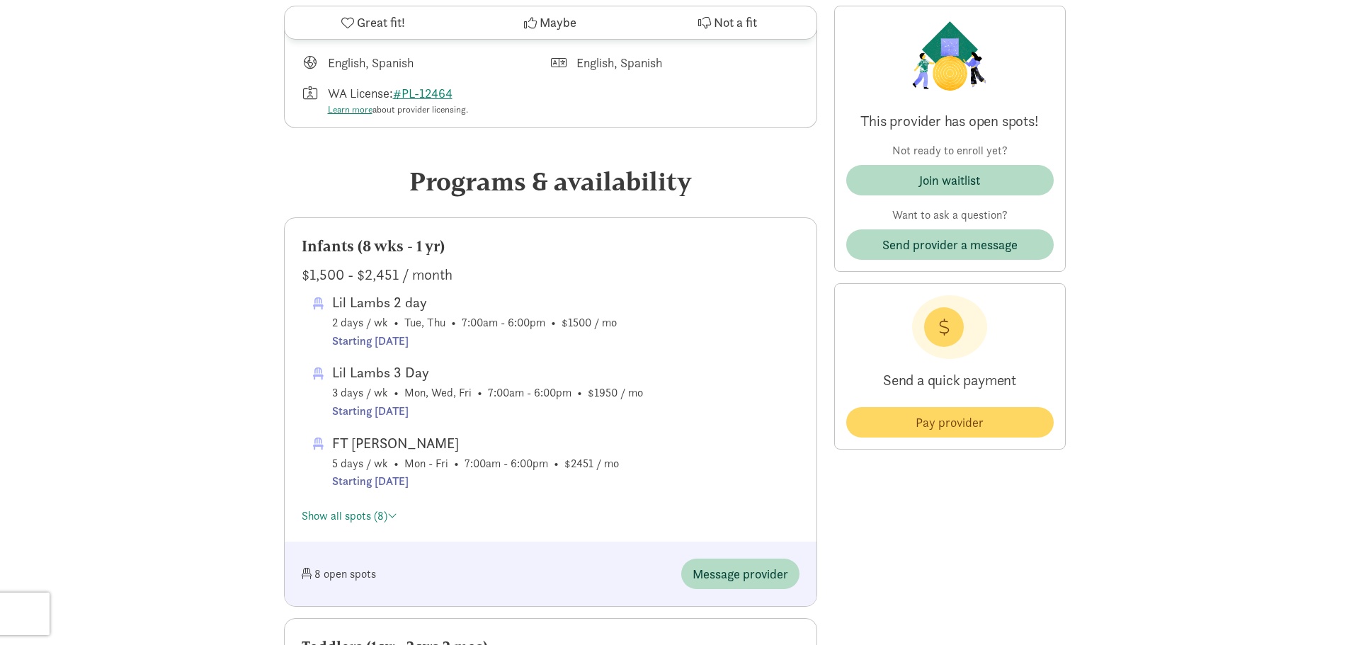
scroll to position [779, 0]
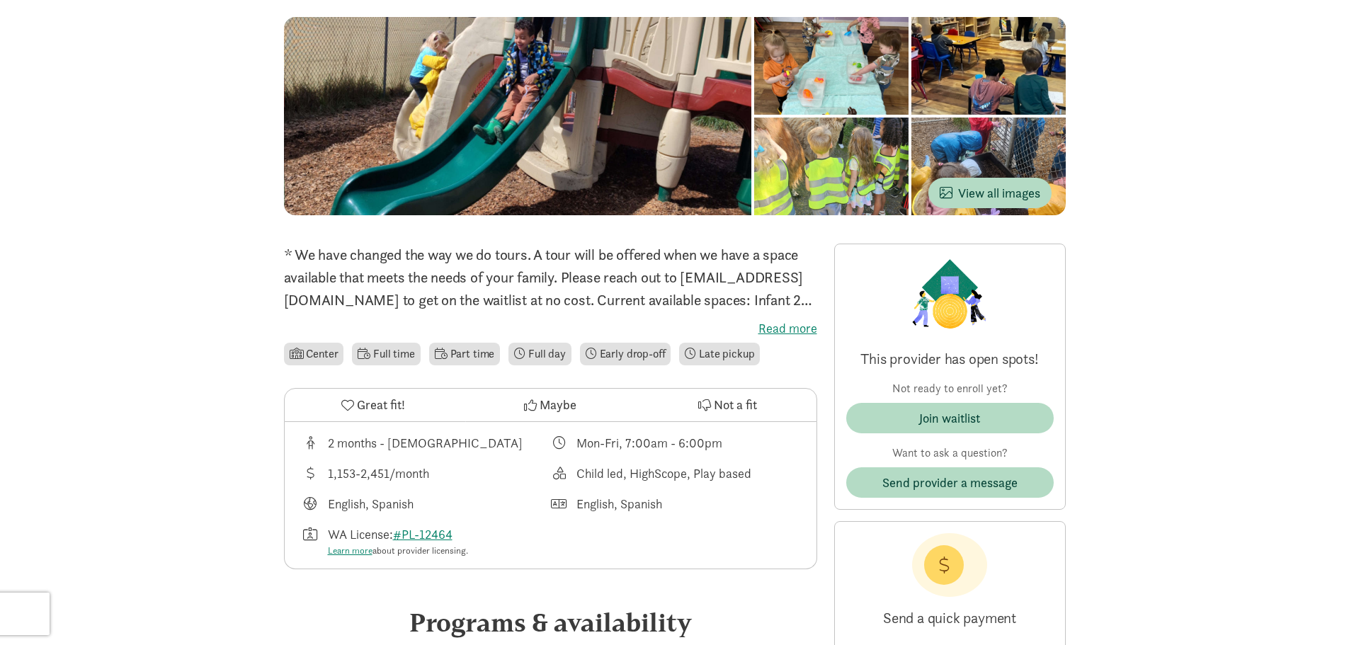
scroll to position [154, 0]
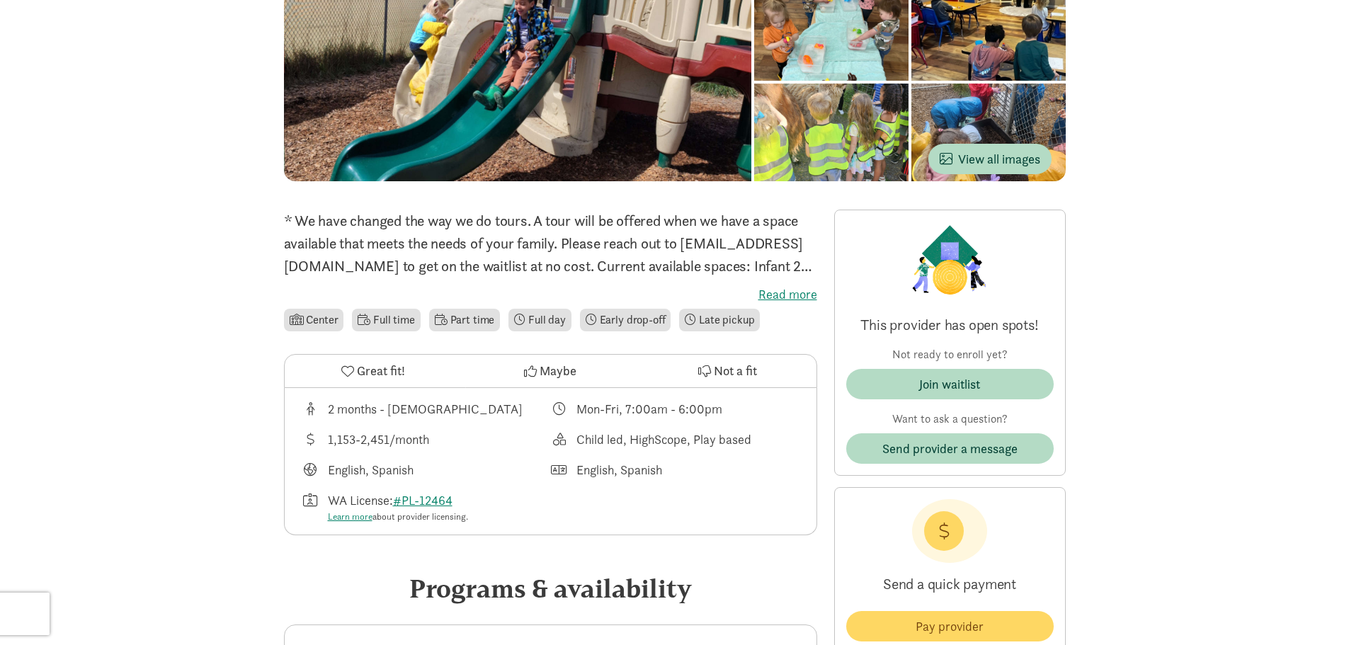
click at [809, 297] on label "Read more" at bounding box center [550, 294] width 533 height 17
click at [0, 0] on input "Read more" at bounding box center [0, 0] width 0 height 0
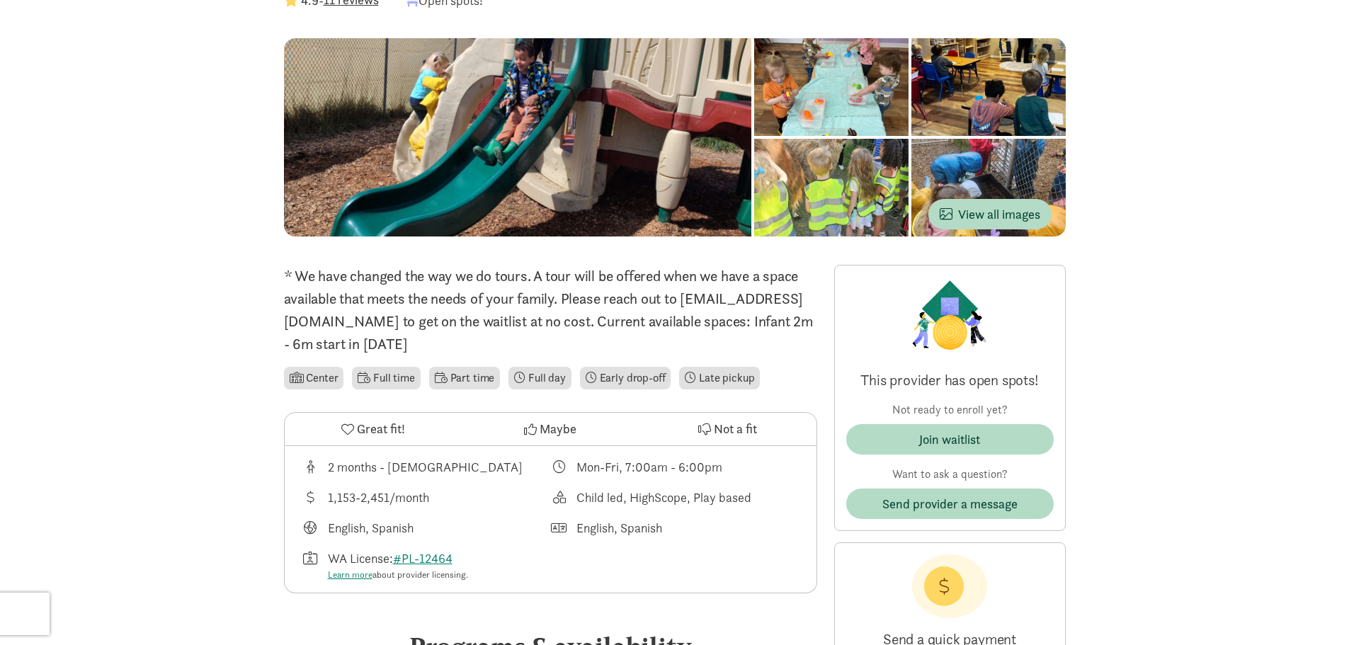
scroll to position [83, 0]
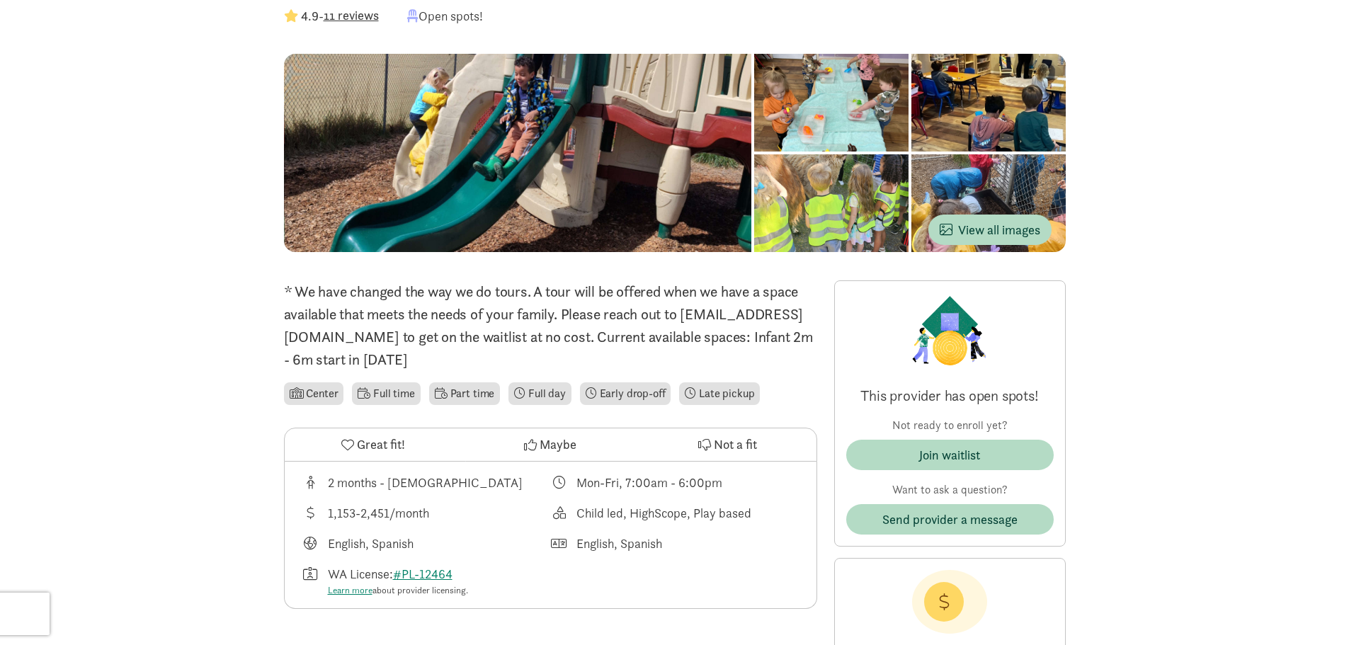
click at [402, 330] on p "* We have changed the way we do tours. A tour will be offered when we have a sp…" at bounding box center [550, 325] width 533 height 91
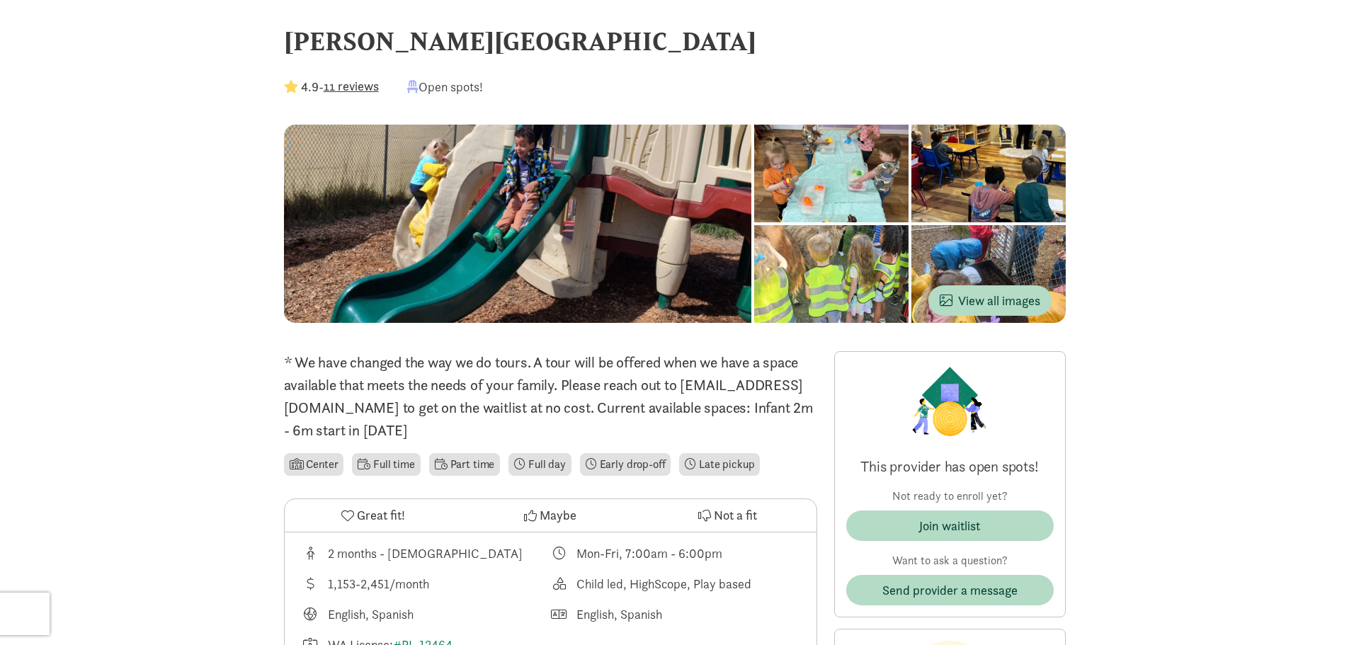
scroll to position [0, 0]
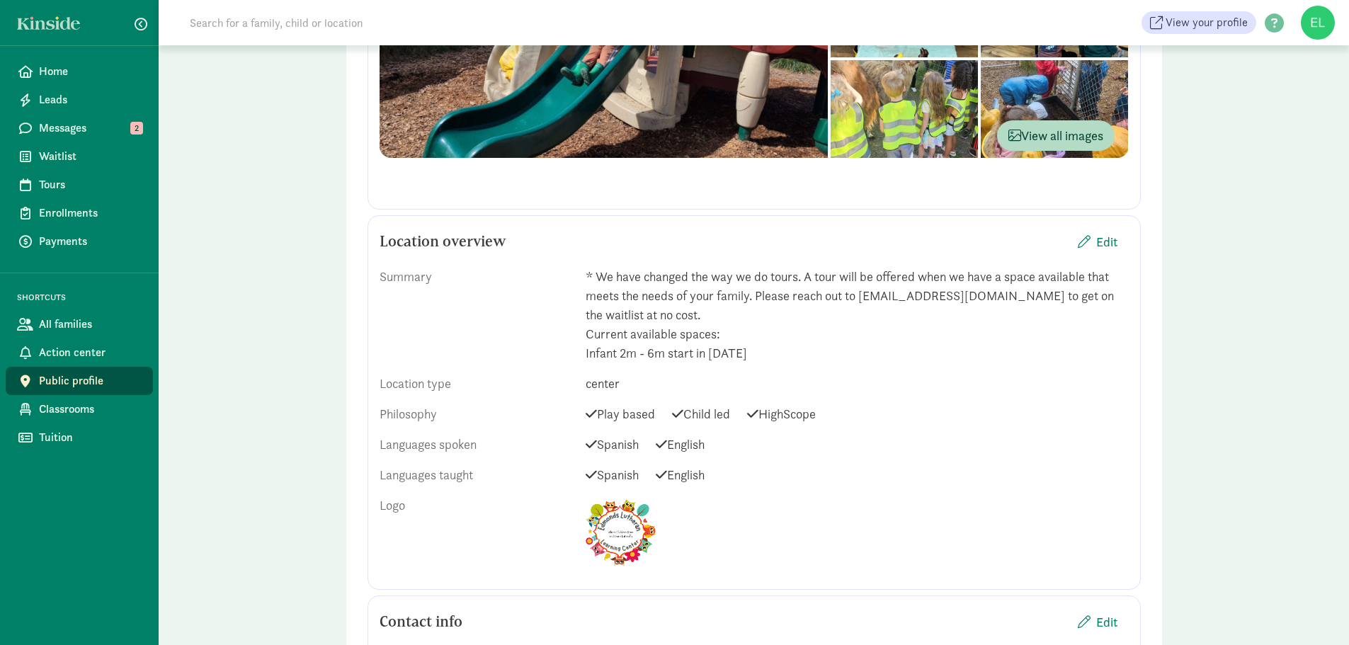
scroll to position [496, 0]
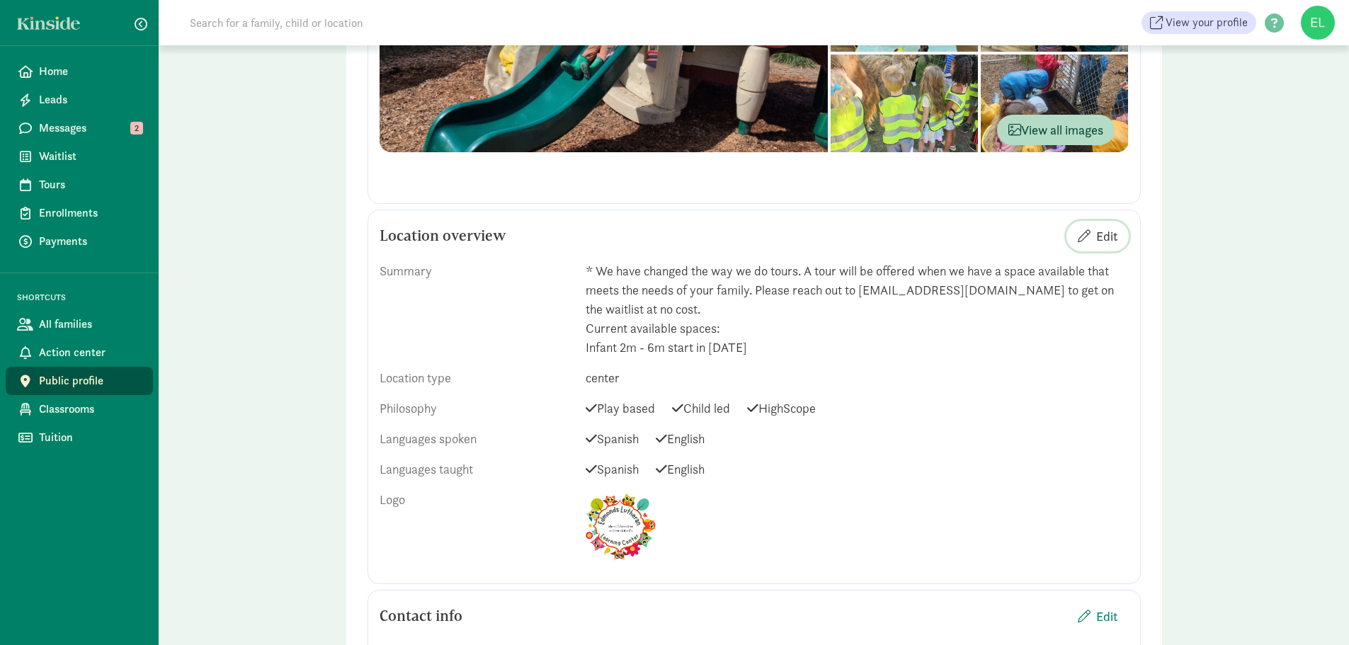
click at [1101, 239] on span "Edit" at bounding box center [1106, 236] width 21 height 19
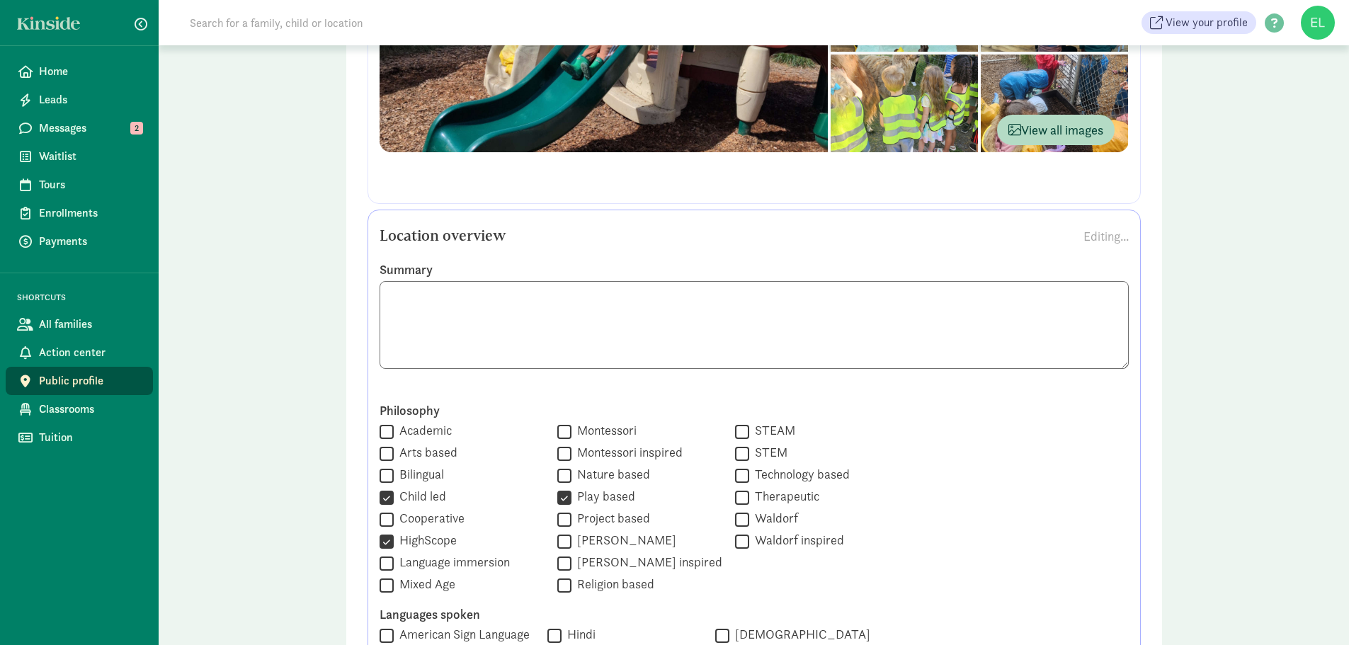
scroll to position [1, 0]
drag, startPoint x: 627, startPoint y: 356, endPoint x: 370, endPoint y: 334, distance: 258.0
click at [370, 334] on div "Summary" at bounding box center [754, 326] width 771 height 130
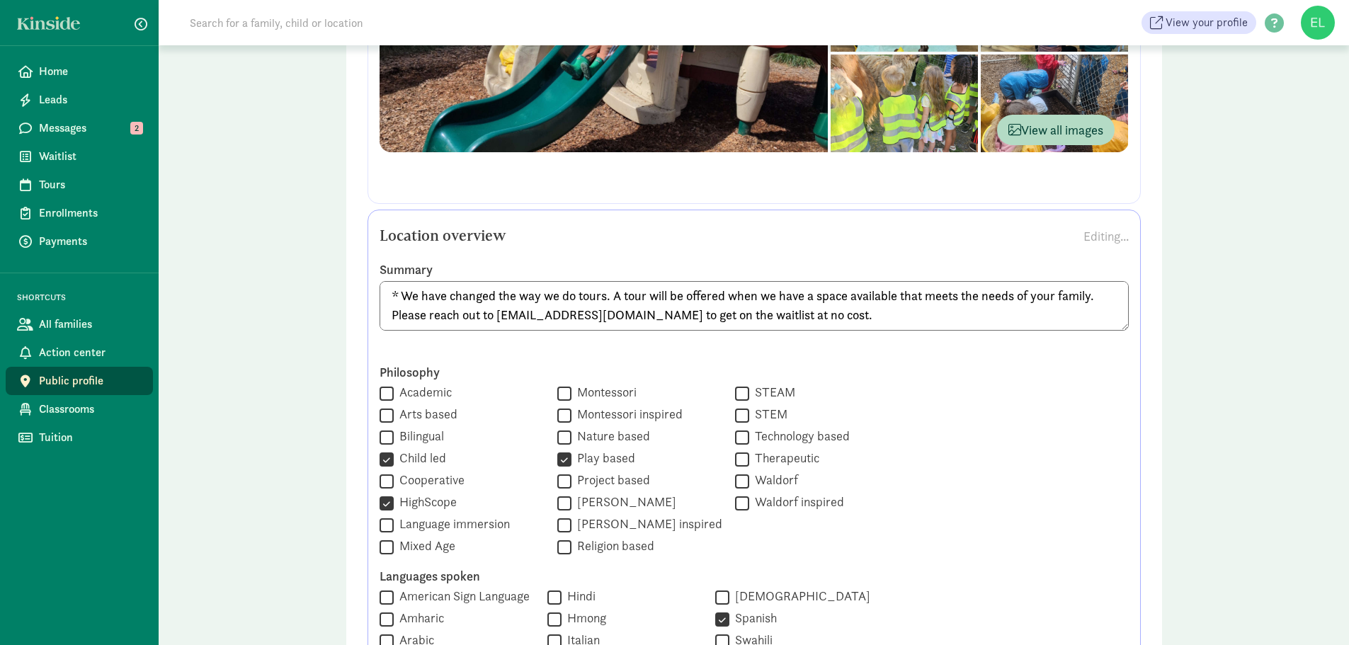
drag, startPoint x: 873, startPoint y: 318, endPoint x: 329, endPoint y: 318, distance: 544.6
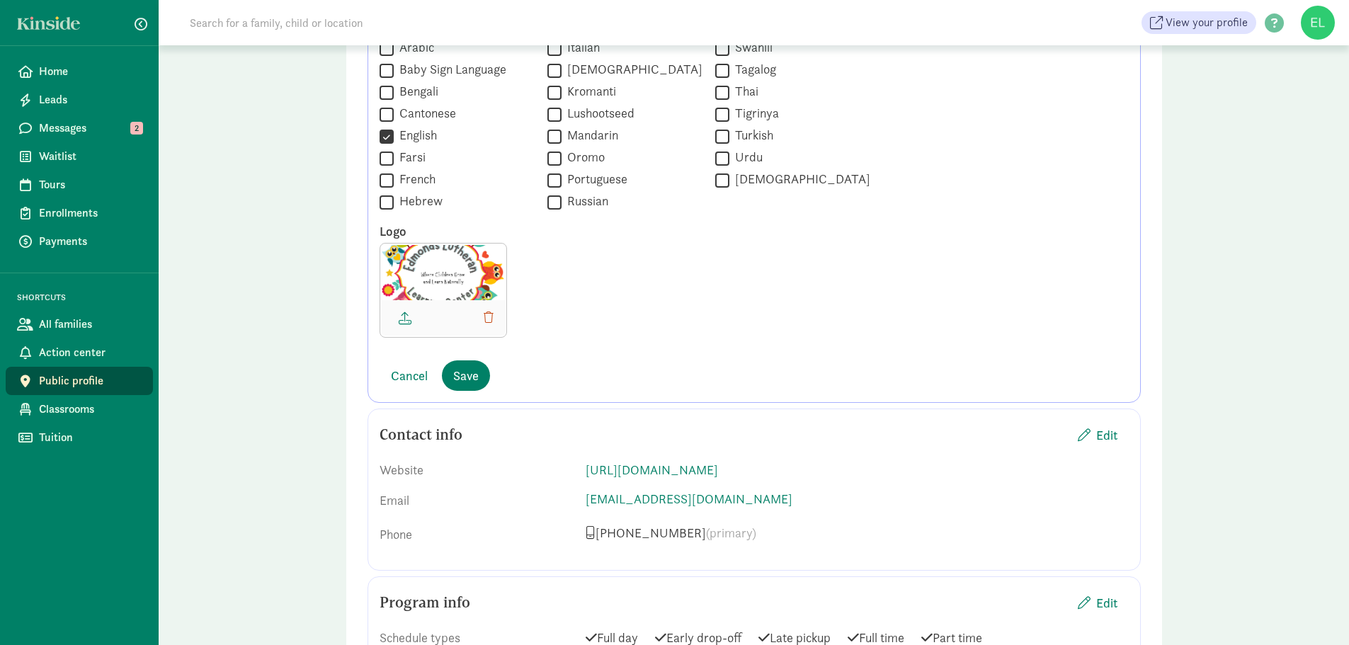
scroll to position [1416, 0]
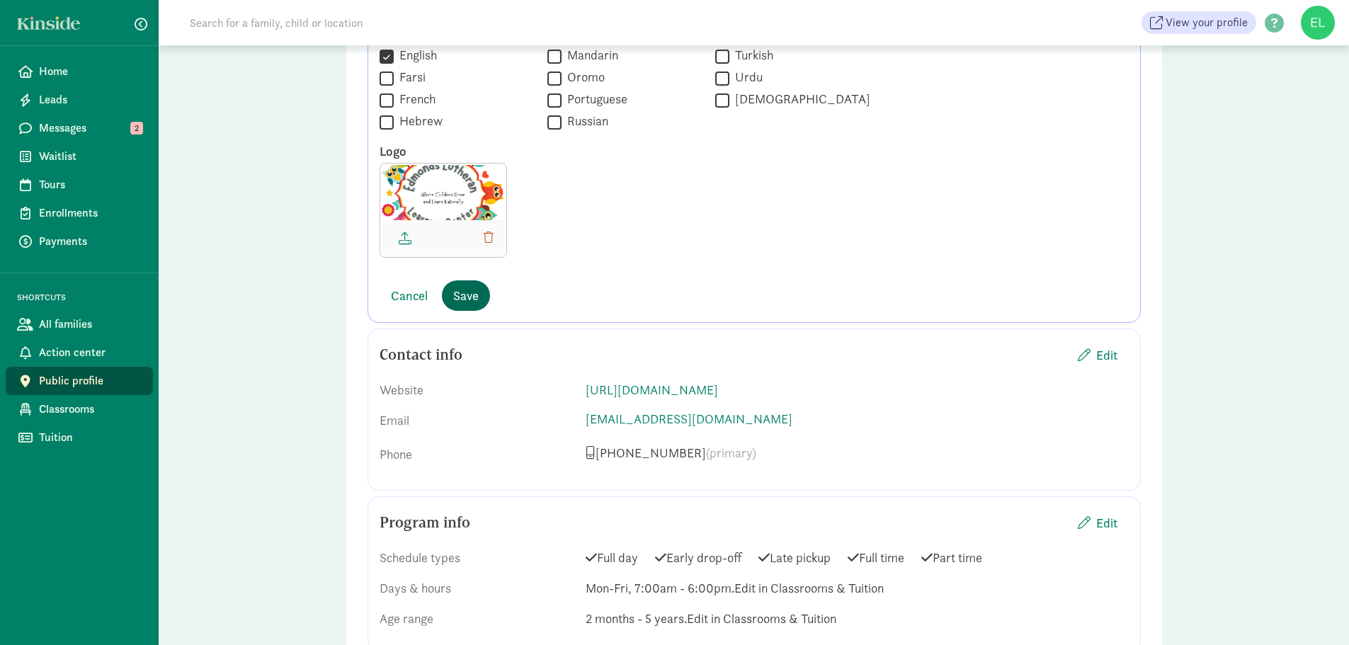
type textarea "* We have changed the way we do tours. A tour will be offered when we have a sp…"
click at [450, 293] on button "Save" at bounding box center [466, 295] width 48 height 30
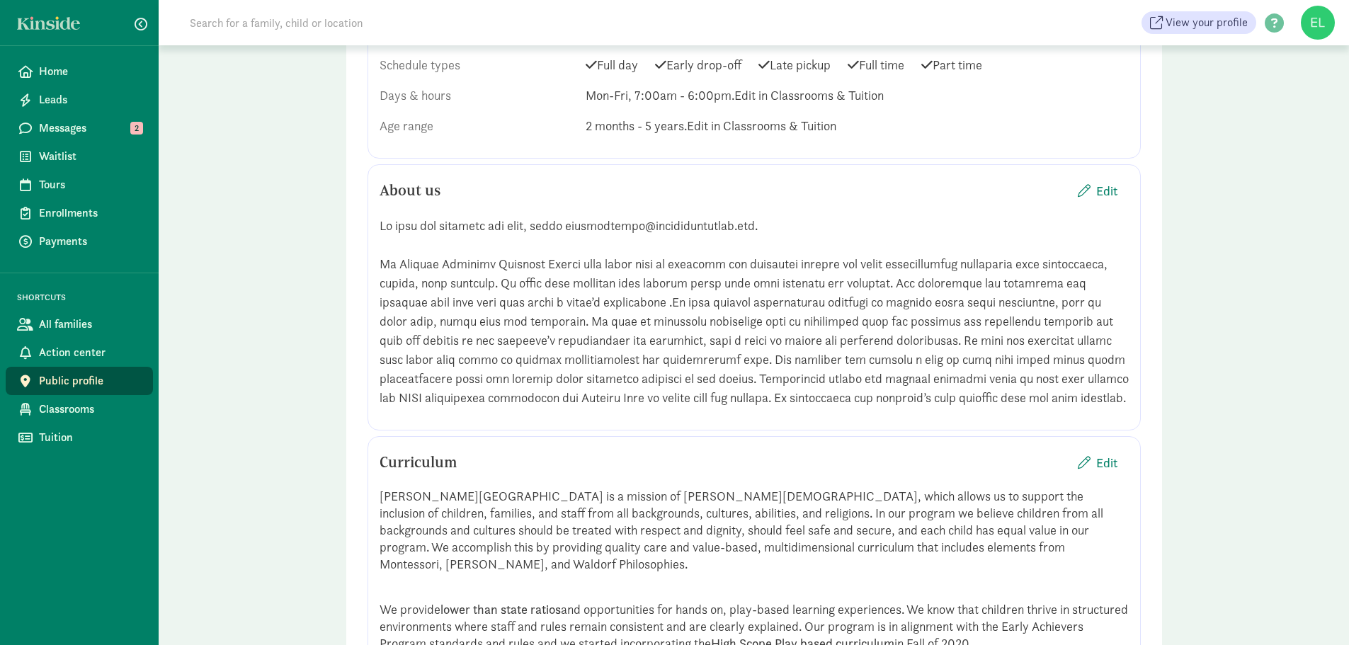
scroll to position [1204, 0]
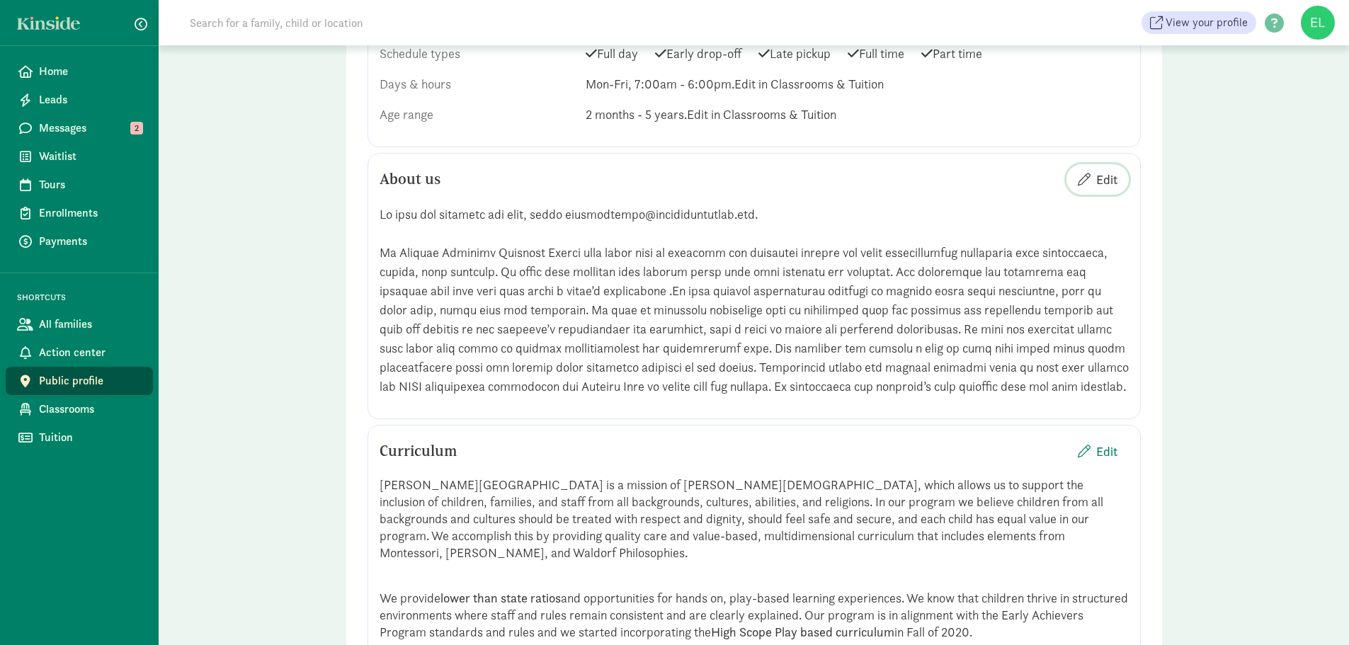
click at [1107, 183] on span "Edit" at bounding box center [1106, 179] width 21 height 19
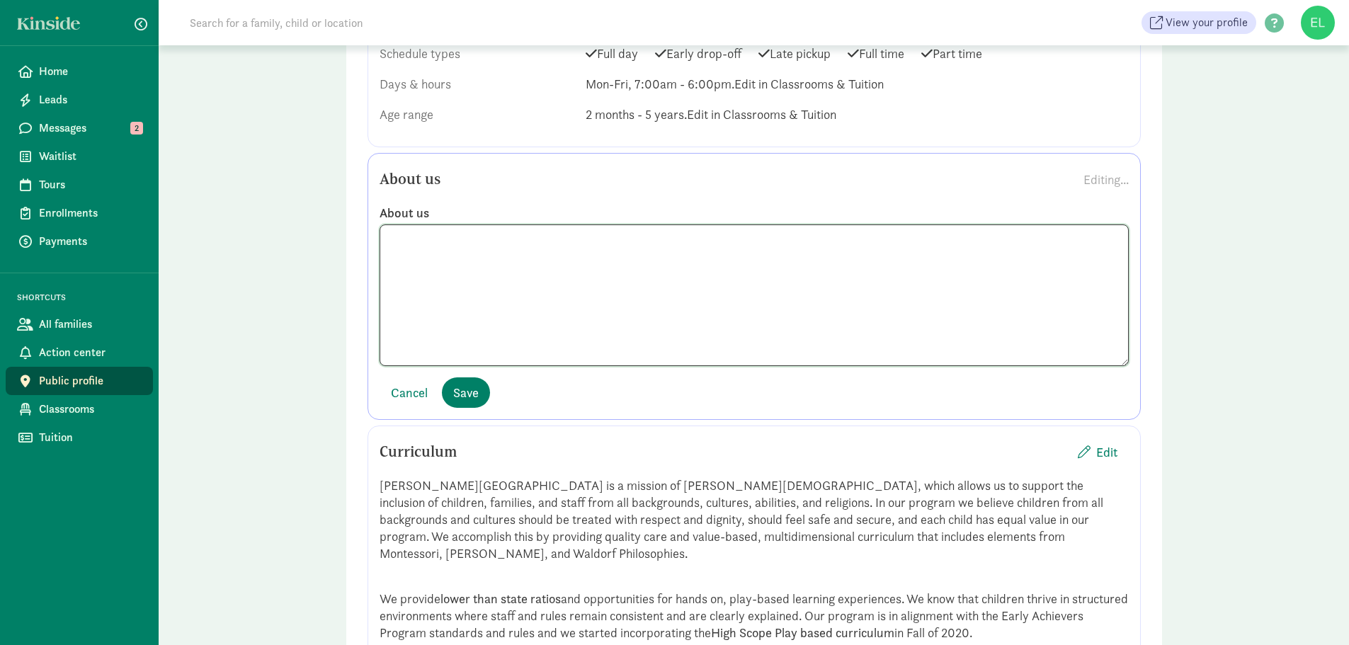
drag, startPoint x: 389, startPoint y: 238, endPoint x: 910, endPoint y: 232, distance: 521.3
click at [910, 232] on textarea at bounding box center [754, 296] width 749 height 142
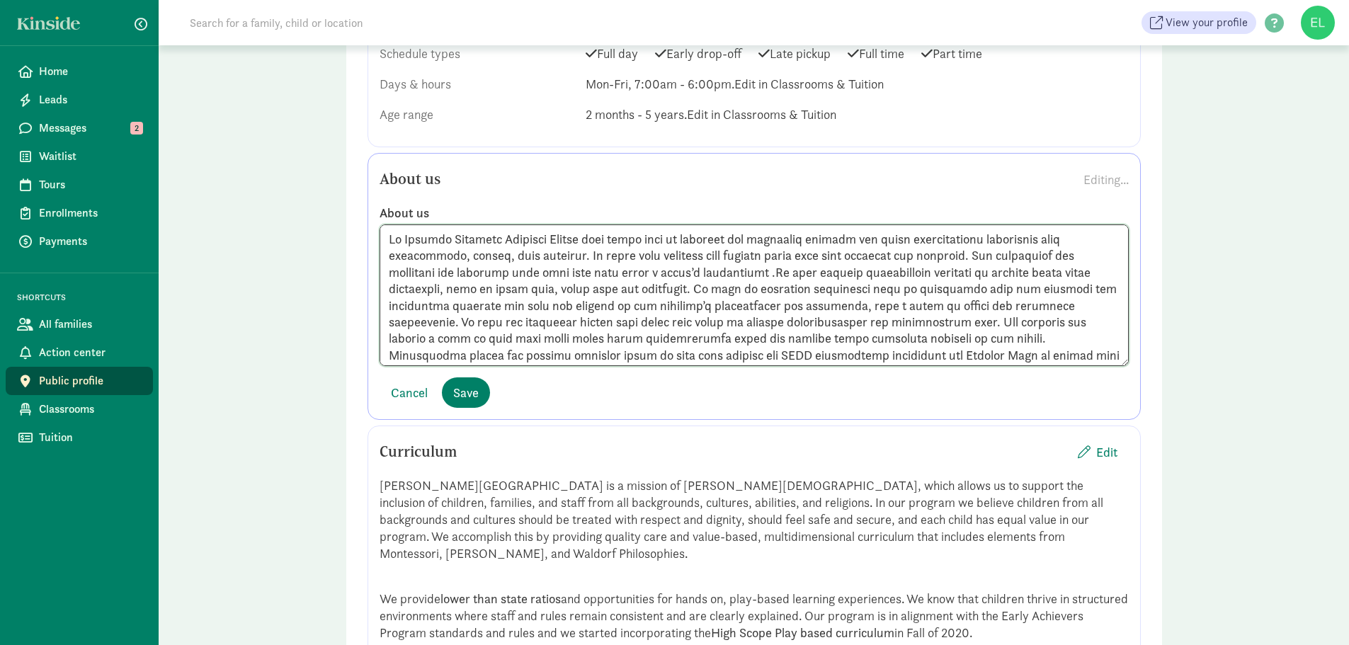
click at [390, 278] on textarea at bounding box center [754, 296] width 749 height 142
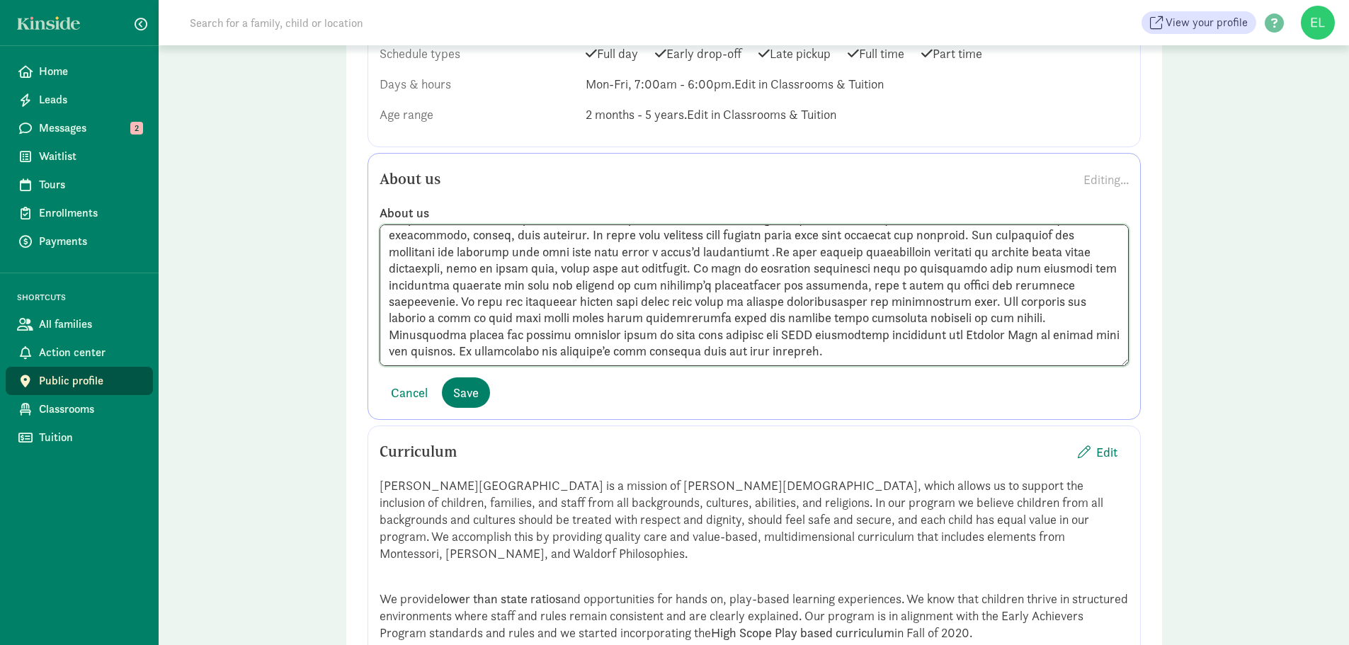
scroll to position [1275, 0]
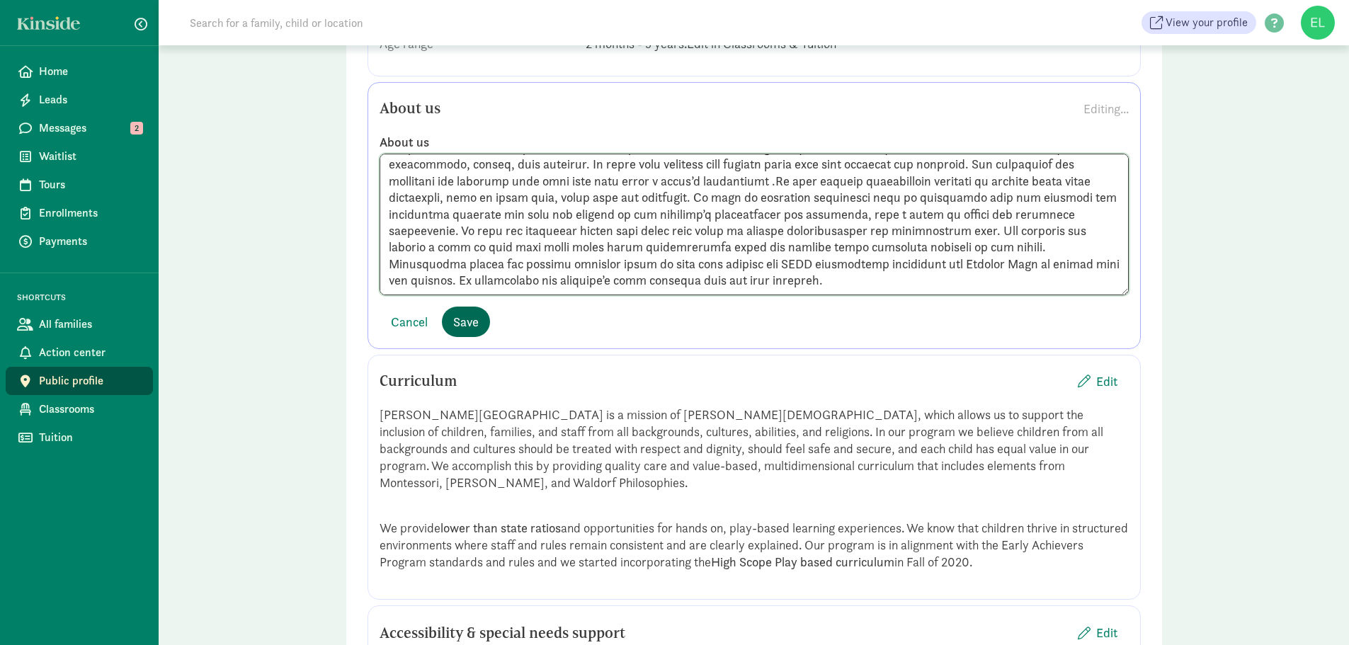
type textarea "At Edmonds Lutheran Learning Center your child will be welcomed and supported t…"
click at [475, 319] on span "Save" at bounding box center [465, 321] width 25 height 19
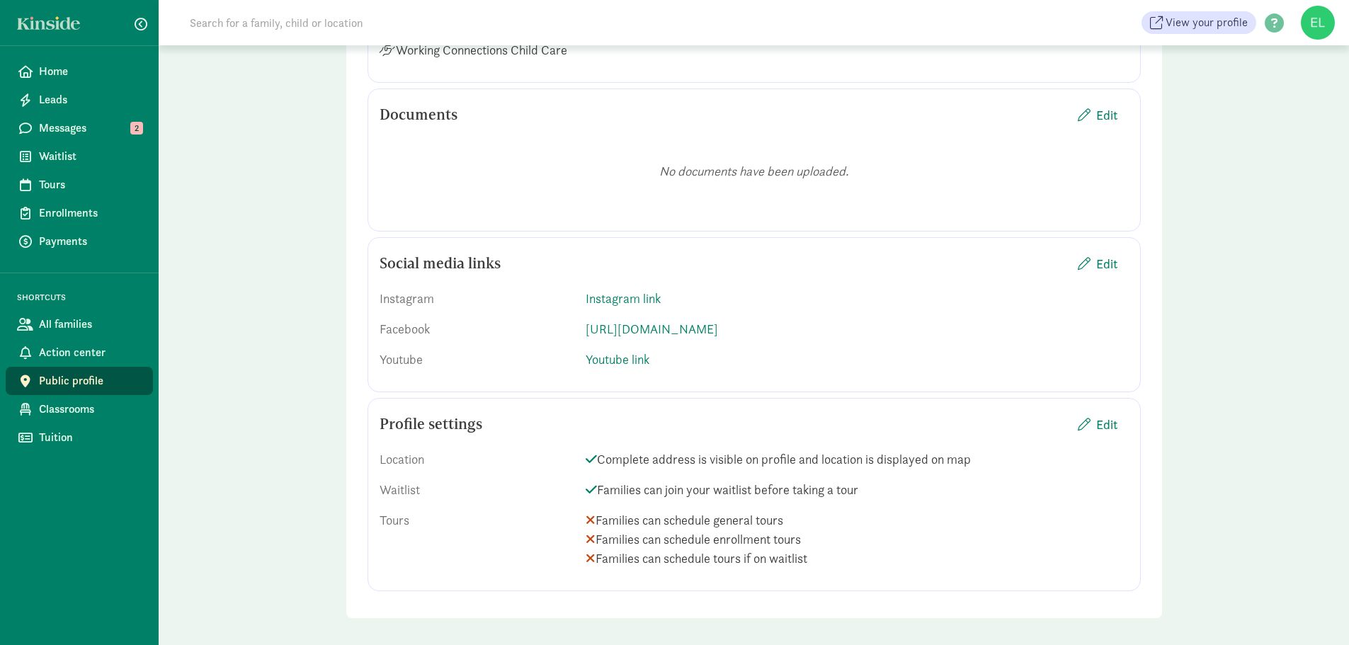
scroll to position [2016, 0]
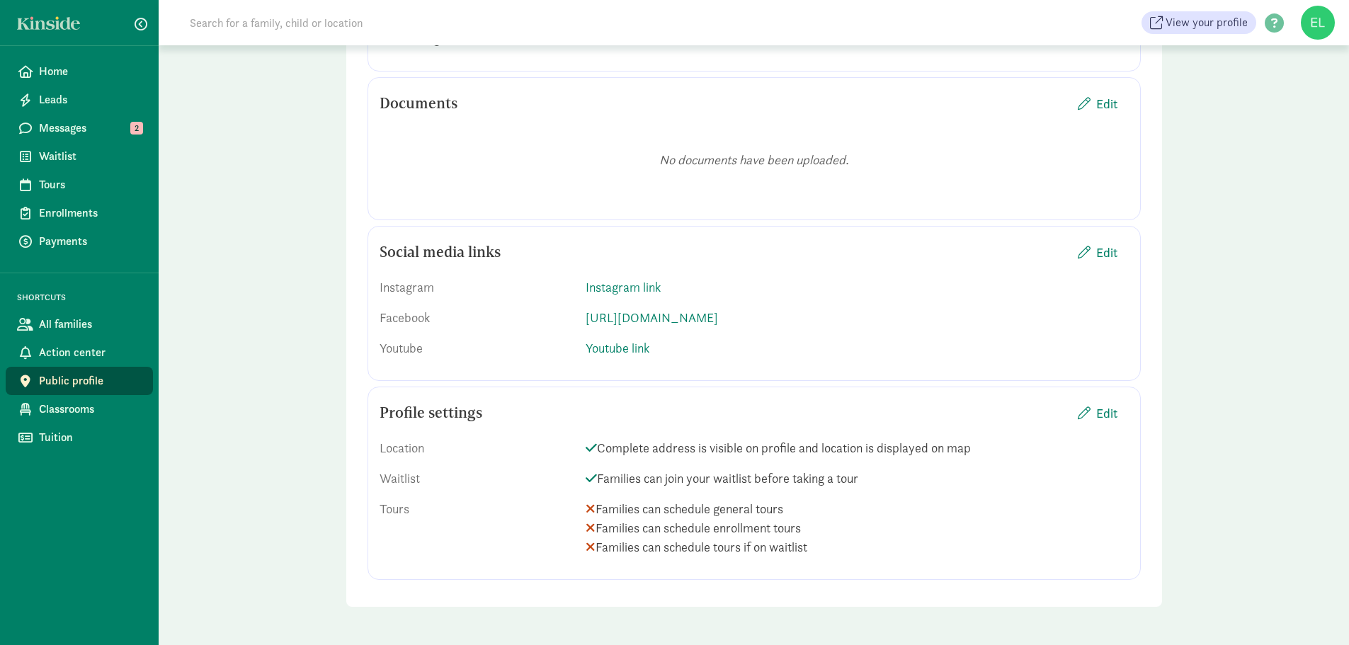
click at [1063, 406] on div "Profile settings Edit" at bounding box center [754, 413] width 749 height 28
click at [1084, 416] on span "button" at bounding box center [1084, 413] width 13 height 13
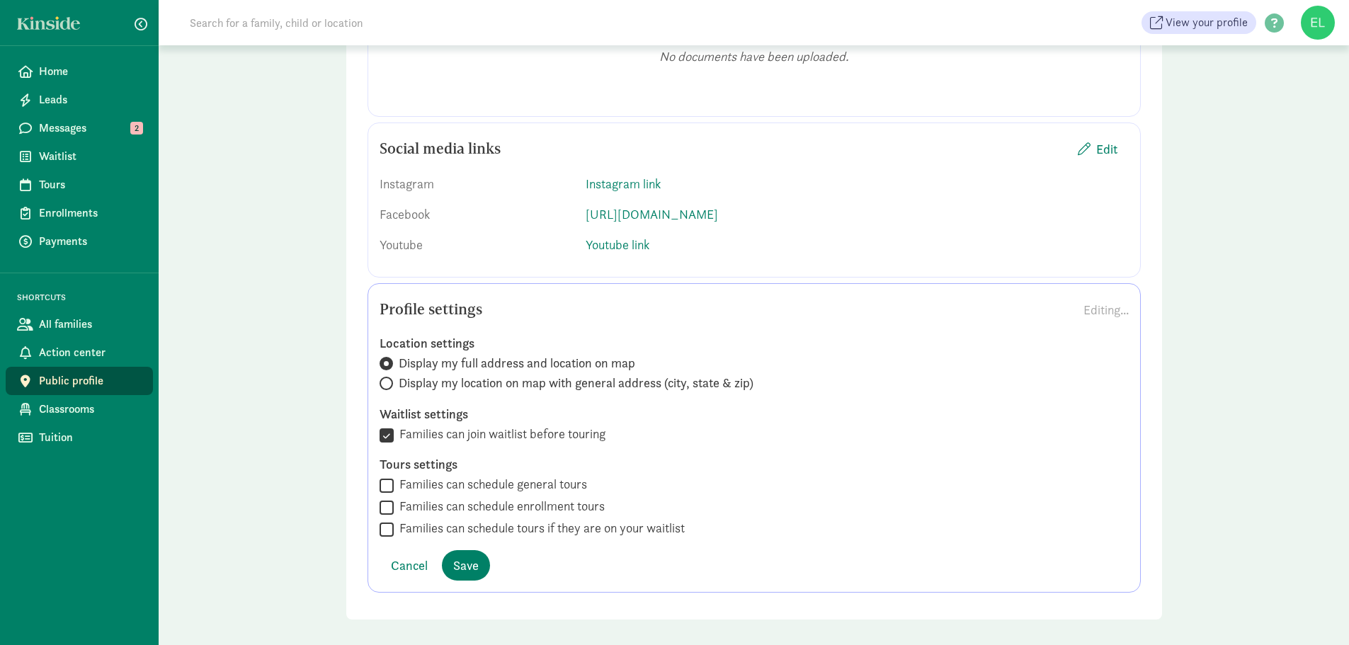
scroll to position [2132, 0]
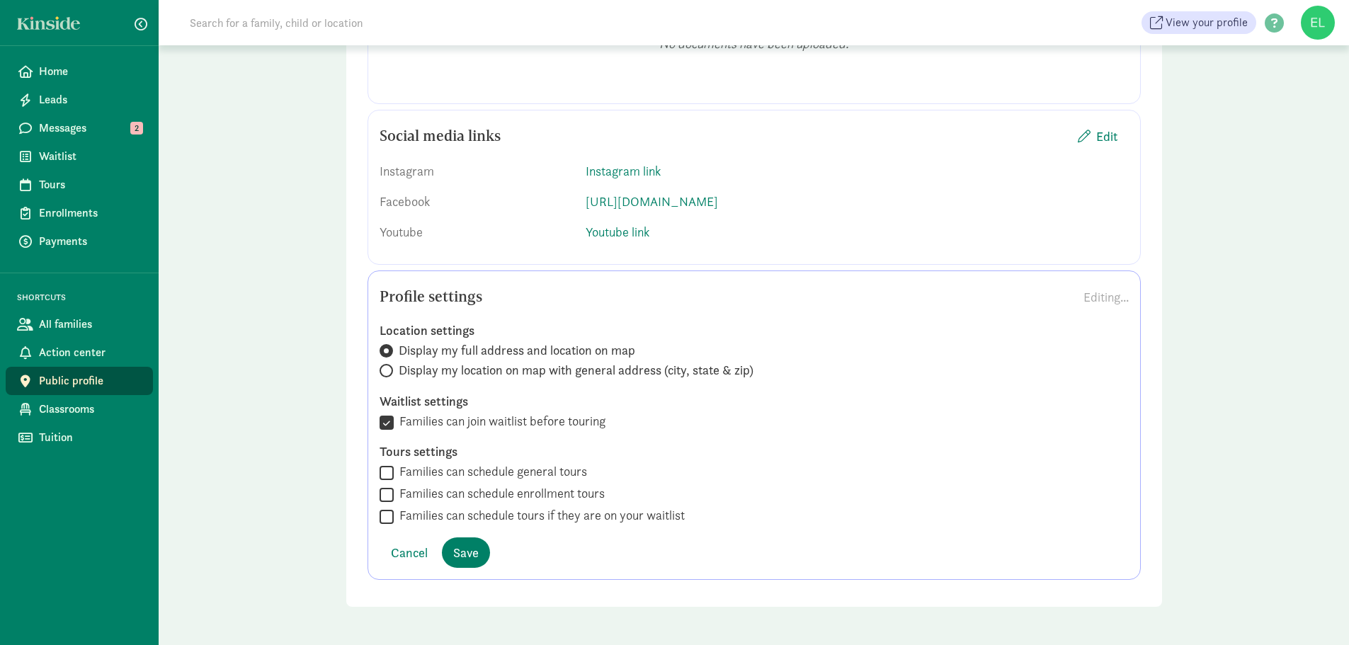
click at [391, 471] on input "Families can schedule general tours" at bounding box center [387, 472] width 14 height 19
checkbox input "true"
click at [387, 502] on input "Families can schedule enrollment tours" at bounding box center [387, 494] width 14 height 19
checkbox input "true"
click at [390, 514] on input "Families can schedule tours if they are on your waitlist" at bounding box center [387, 516] width 14 height 19
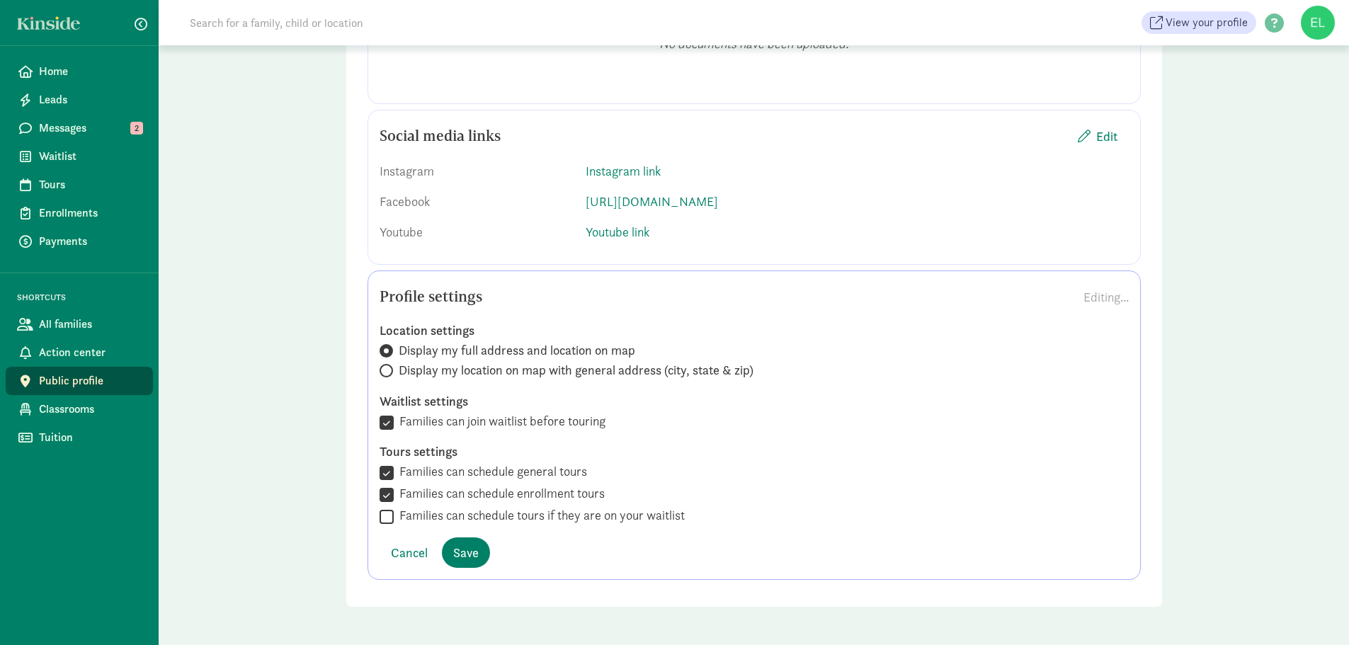
checkbox input "true"
click at [388, 472] on input "Families can schedule general tours" at bounding box center [387, 472] width 14 height 19
checkbox input "false"
click at [467, 561] on span "Save" at bounding box center [465, 552] width 25 height 19
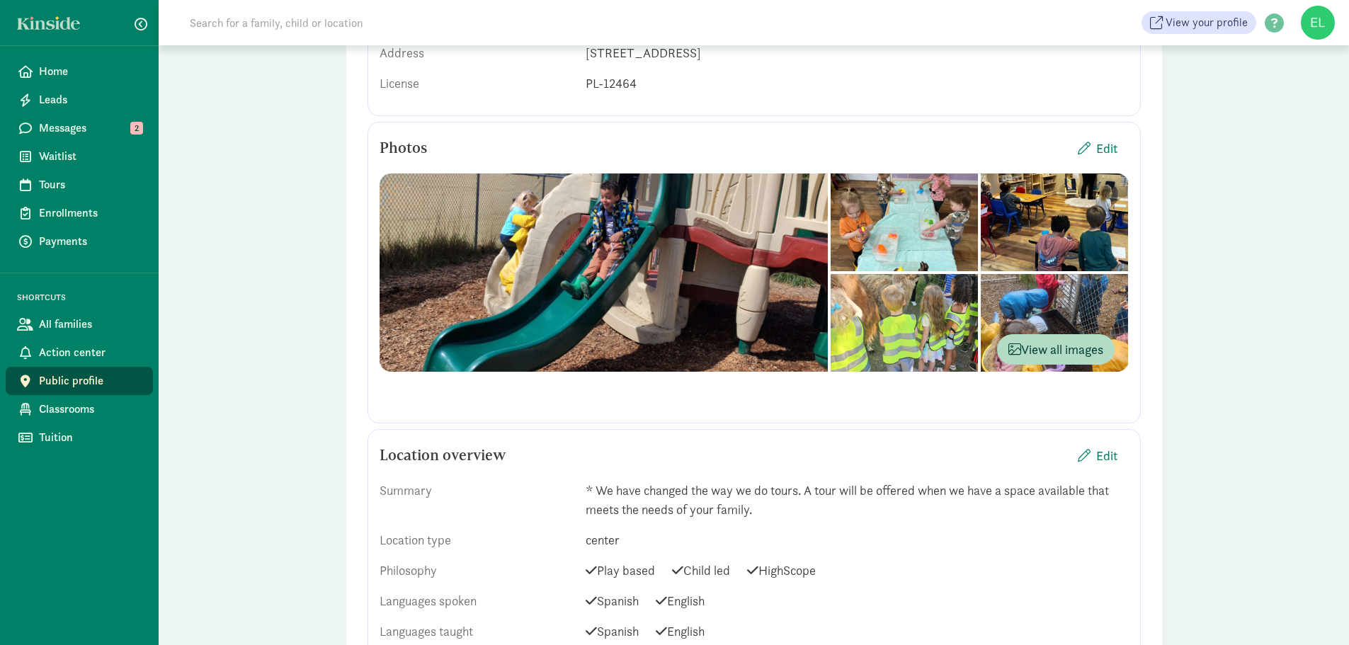
scroll to position [245, 0]
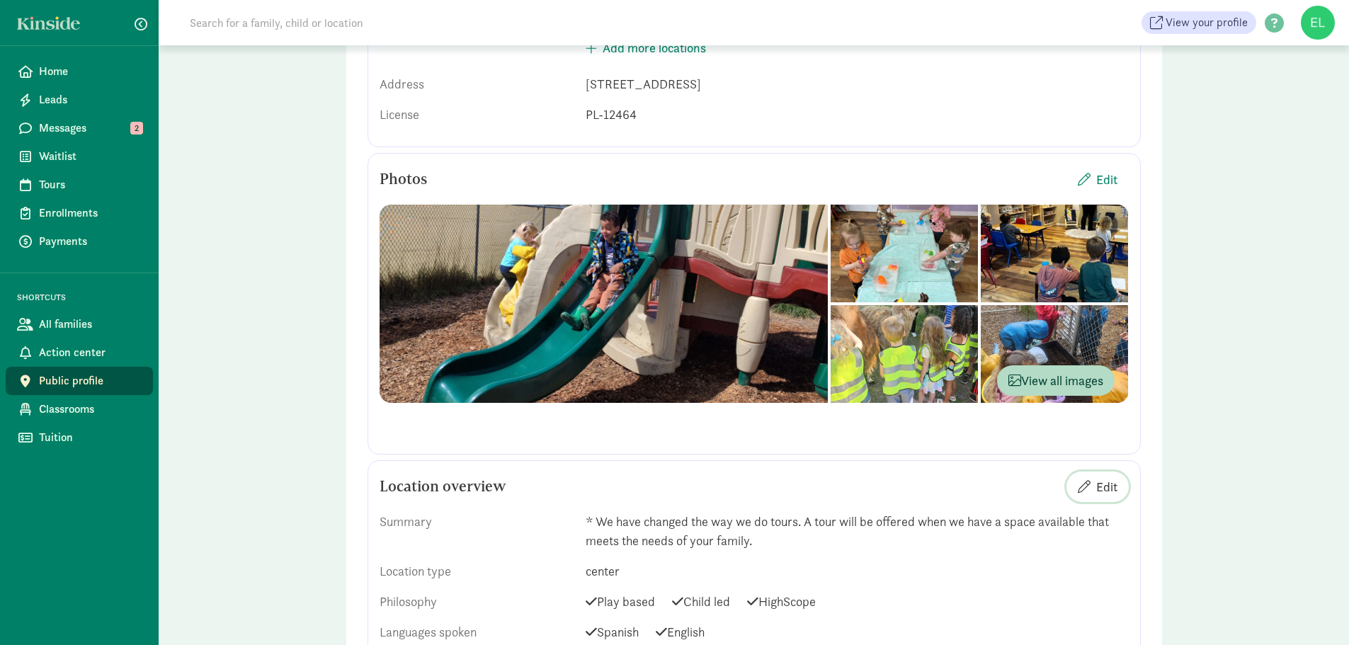
click at [1118, 485] on button "Edit" at bounding box center [1098, 487] width 62 height 30
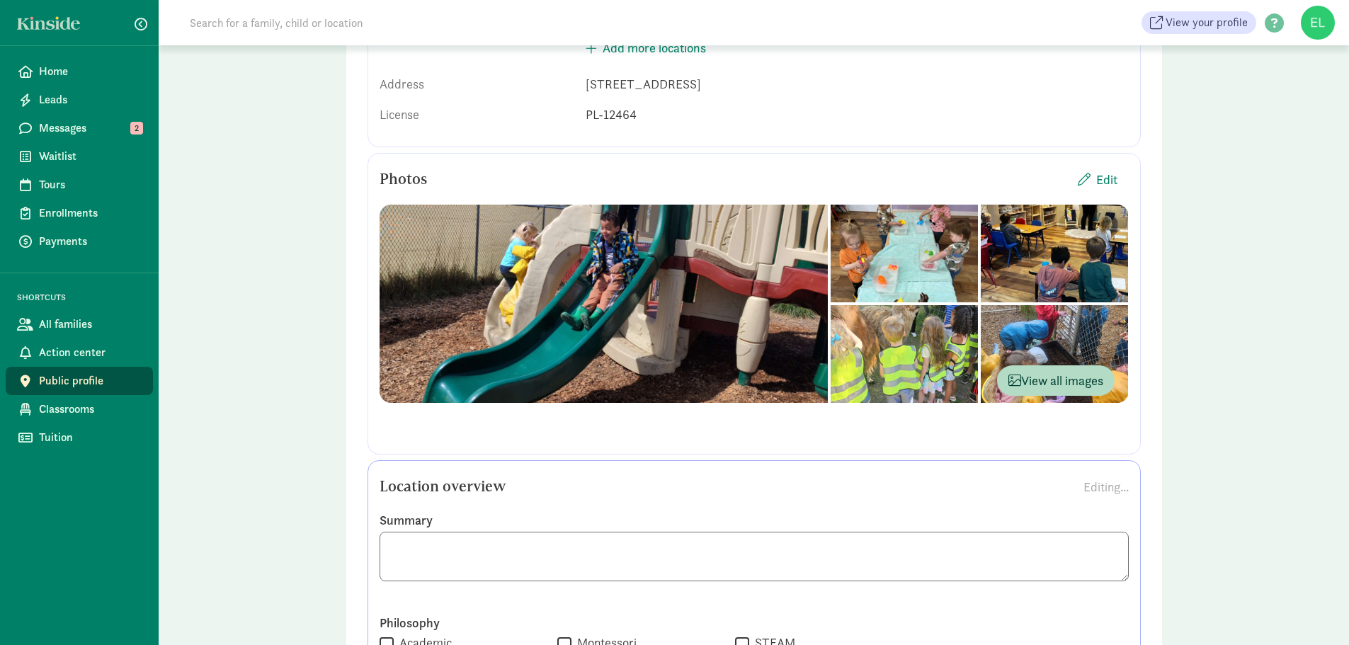
drag, startPoint x: 1106, startPoint y: 552, endPoint x: 353, endPoint y: 559, distance: 752.9
drag, startPoint x: 399, startPoint y: 552, endPoint x: 1125, endPoint y: 548, distance: 726.0
click at [1125, 548] on textarea at bounding box center [754, 557] width 749 height 50
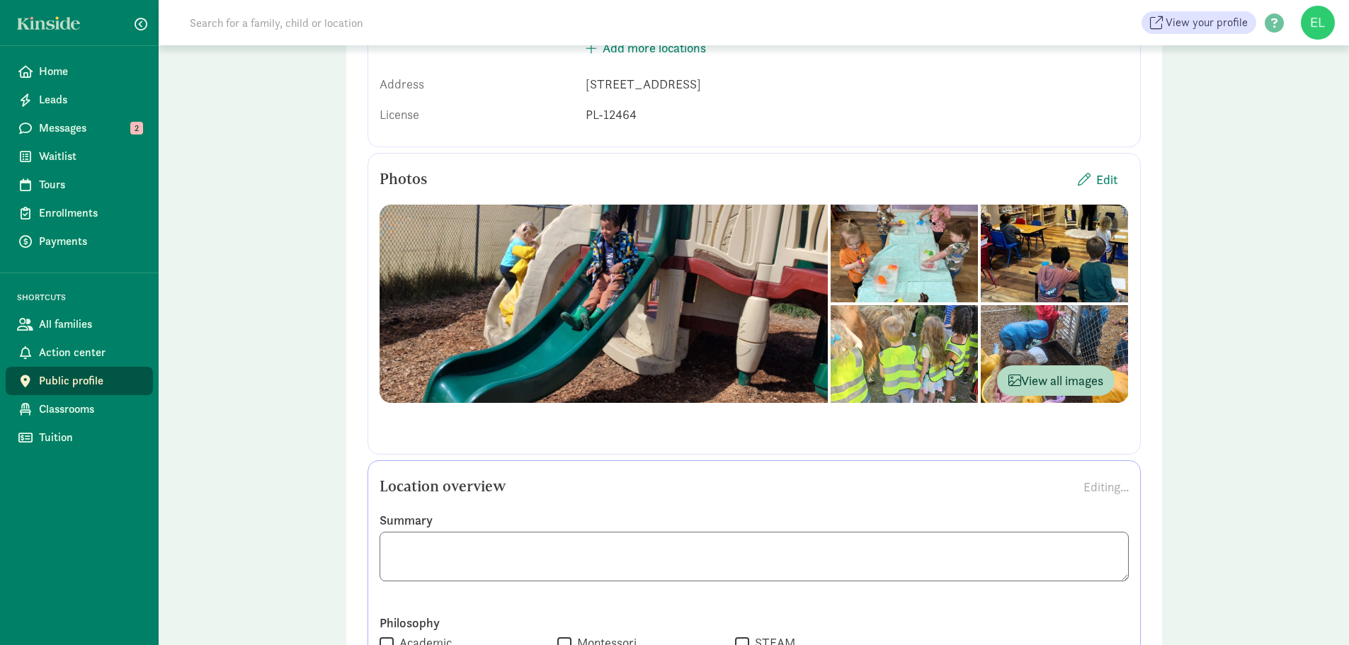
type textarea "*"
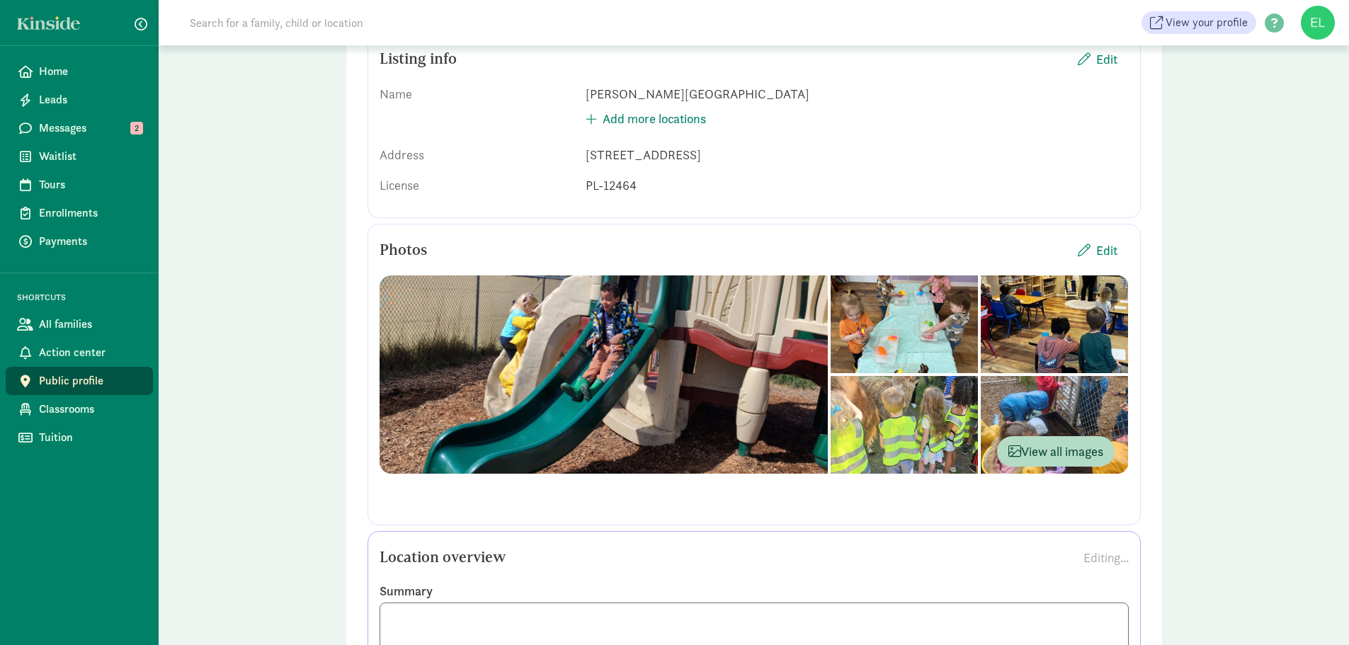
scroll to position [316, 0]
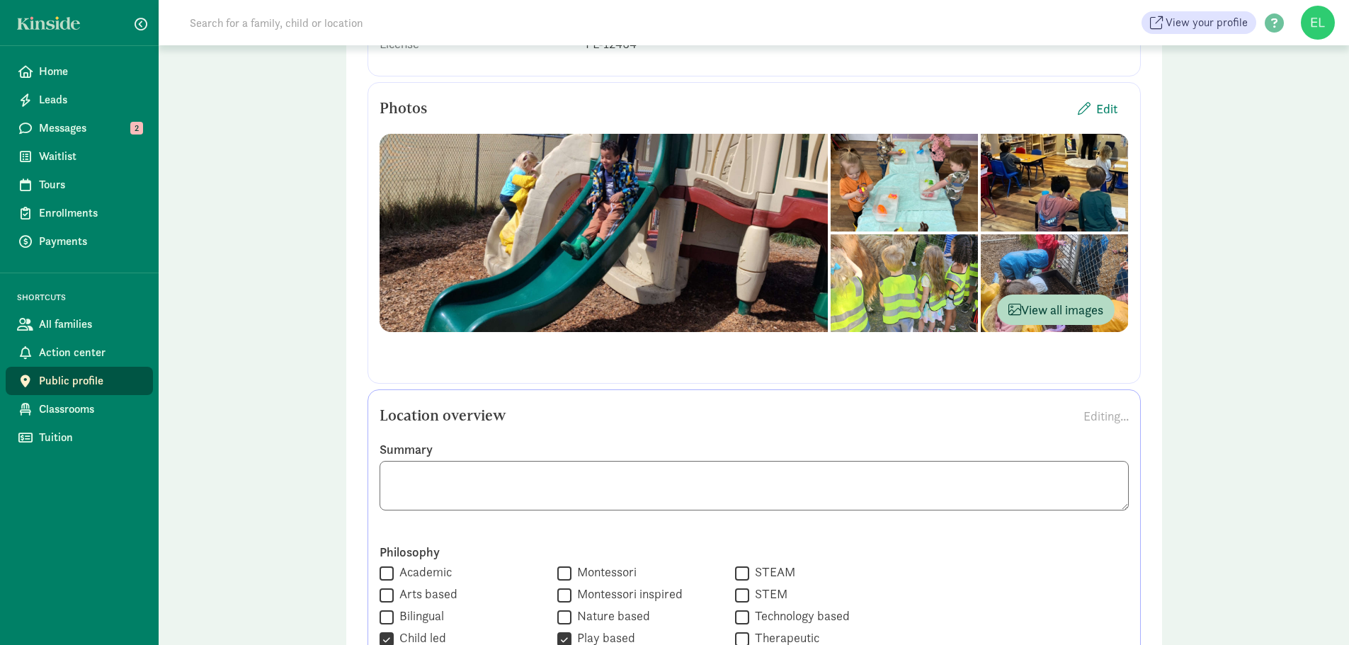
click at [492, 492] on textarea at bounding box center [754, 486] width 749 height 50
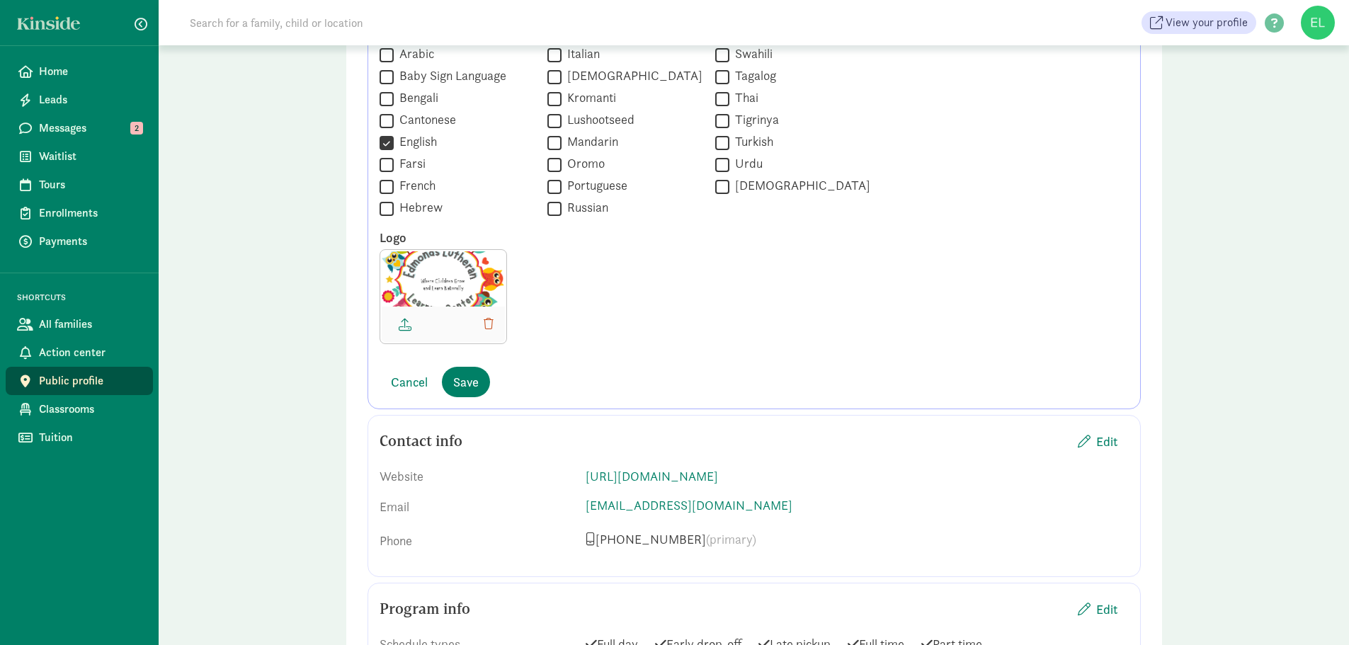
scroll to position [1307, 0]
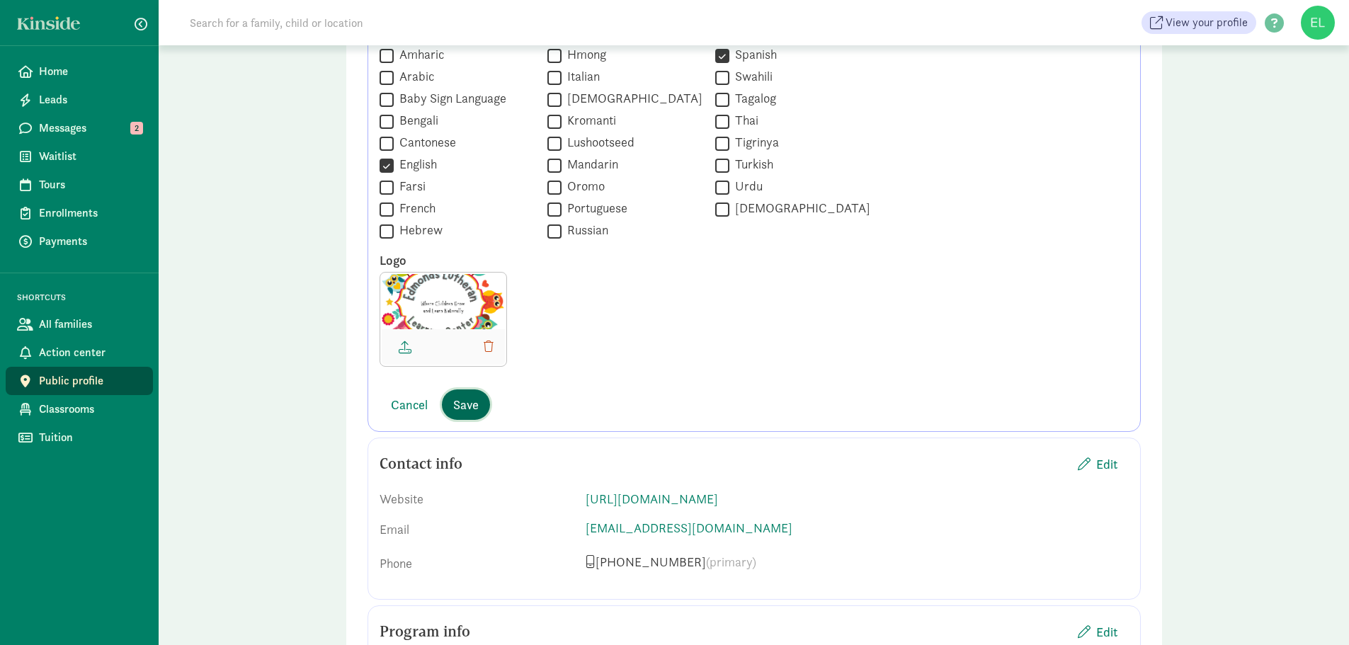
click at [480, 409] on button "Save" at bounding box center [466, 405] width 48 height 30
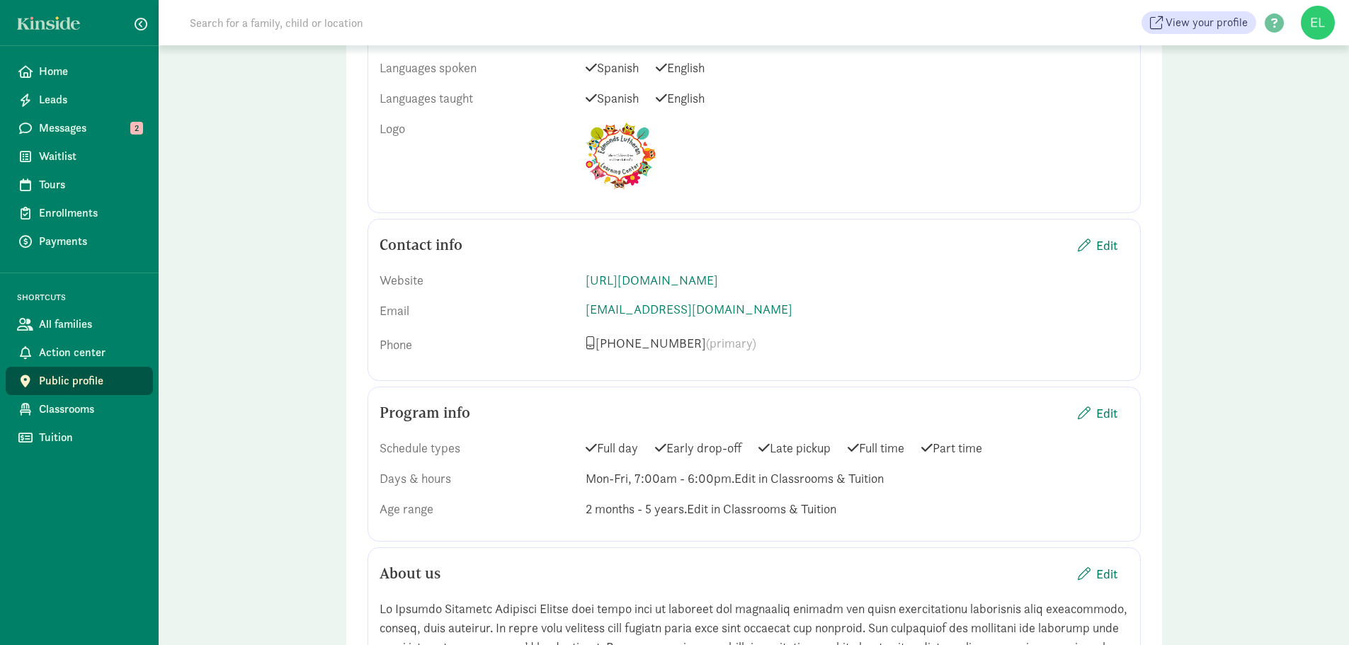
scroll to position [812, 0]
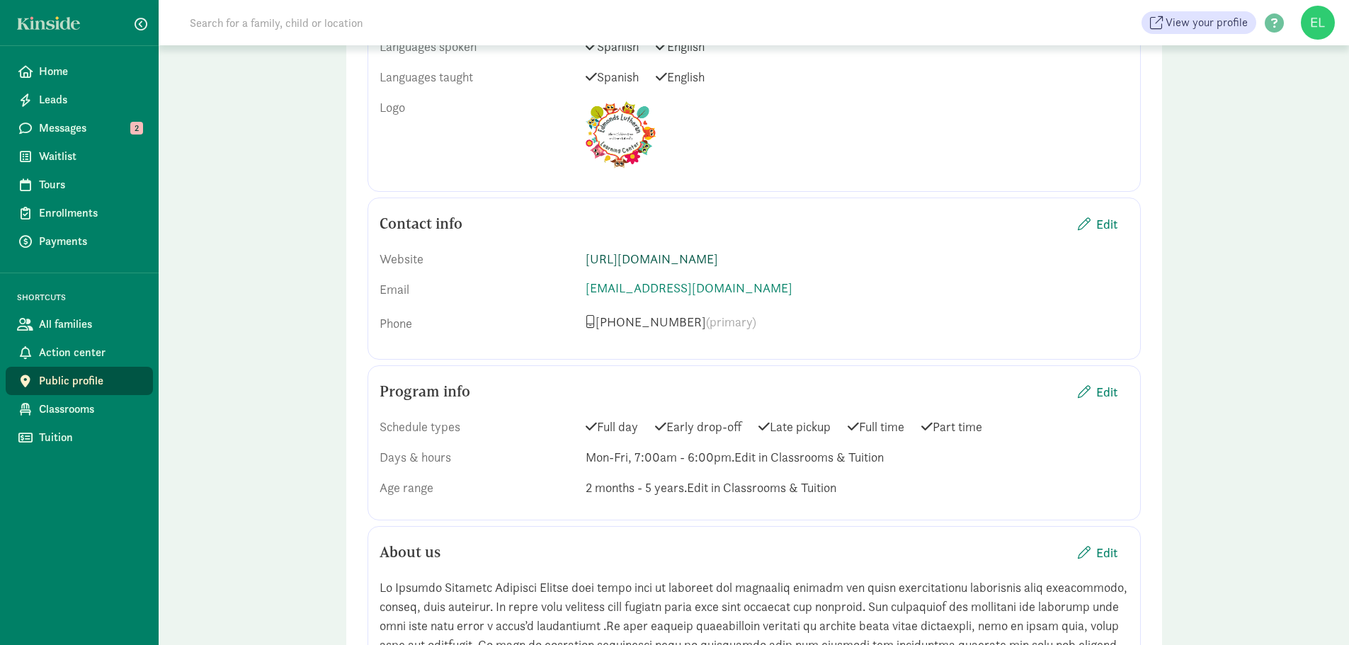
click at [718, 265] on link "http://edmondslutheranlearningcenter.com" at bounding box center [652, 259] width 132 height 16
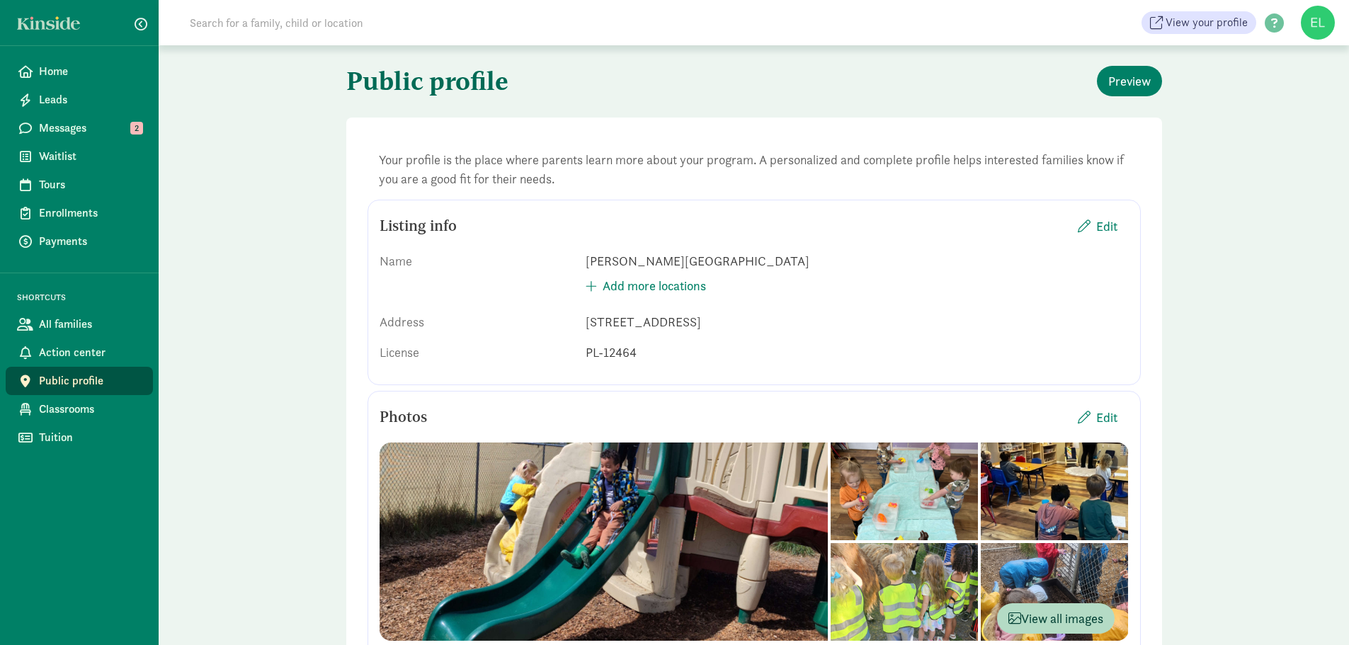
scroll to position [0, 0]
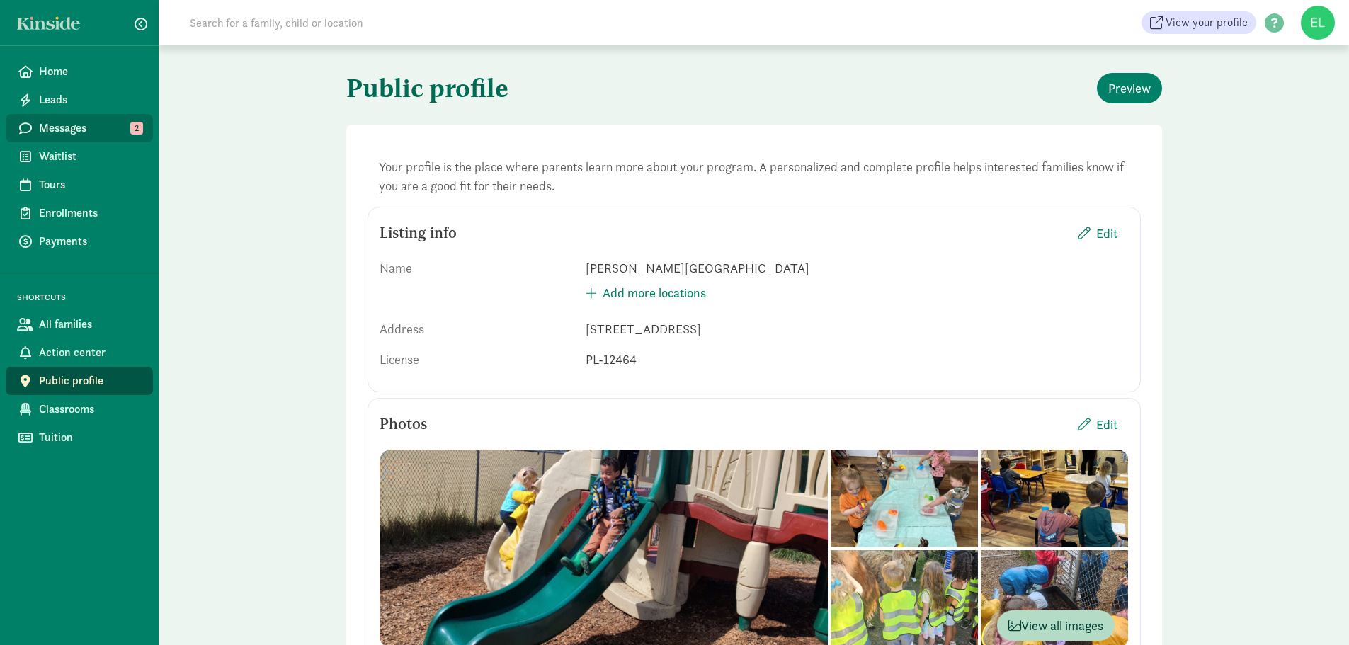
click at [77, 132] on span "Messages" at bounding box center [90, 128] width 103 height 17
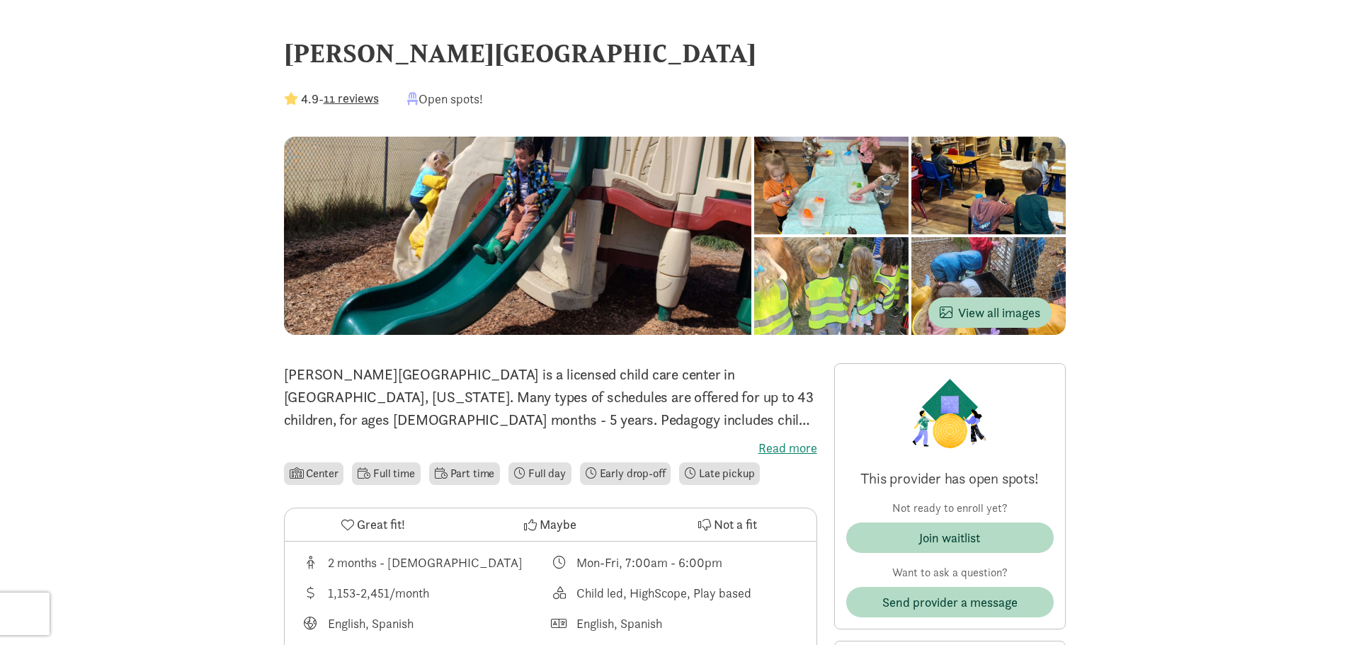
click at [788, 445] on label "Read more" at bounding box center [550, 448] width 533 height 17
click at [0, 0] on input "Read more" at bounding box center [0, 0] width 0 height 0
